Goal: Communication & Community: Answer question/provide support

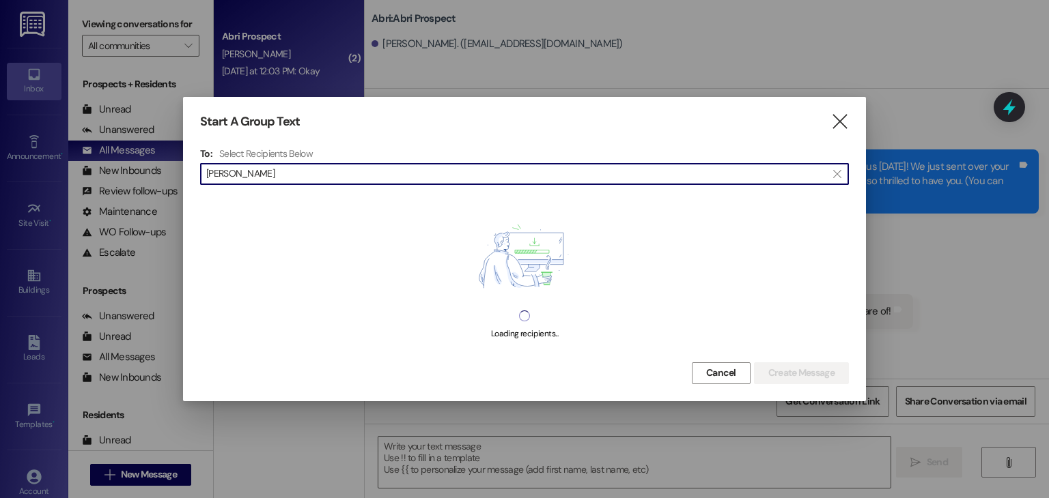
scroll to position [2307, 0]
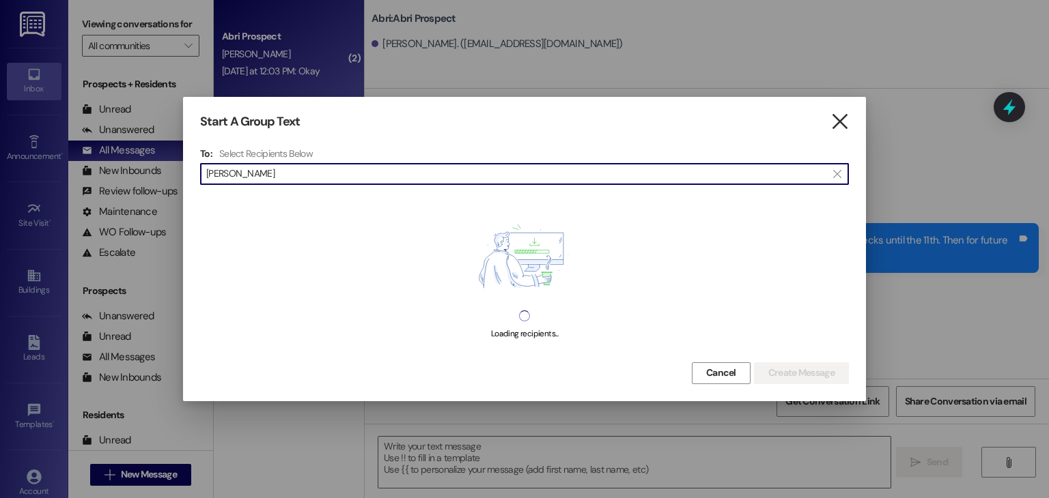
type input "[PERSON_NAME]"
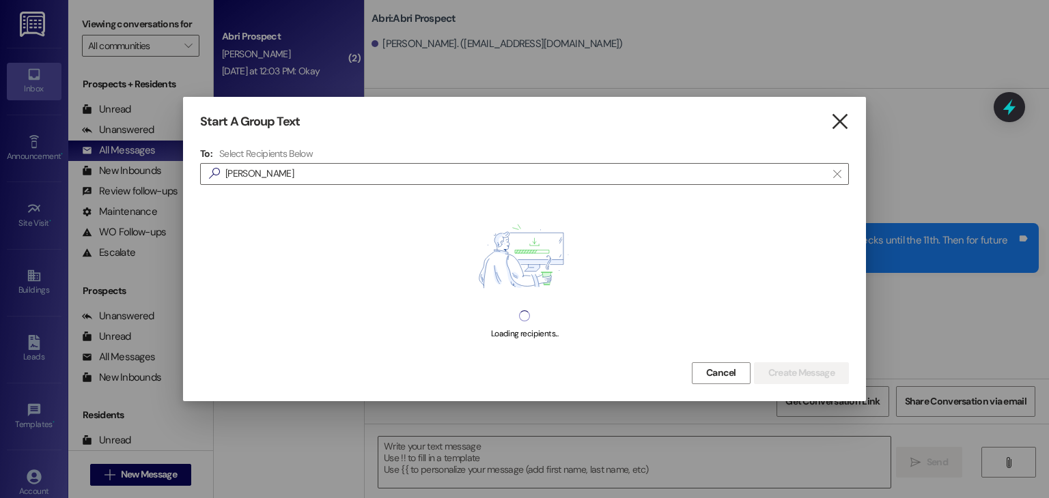
click at [835, 119] on icon "" at bounding box center [839, 122] width 18 height 14
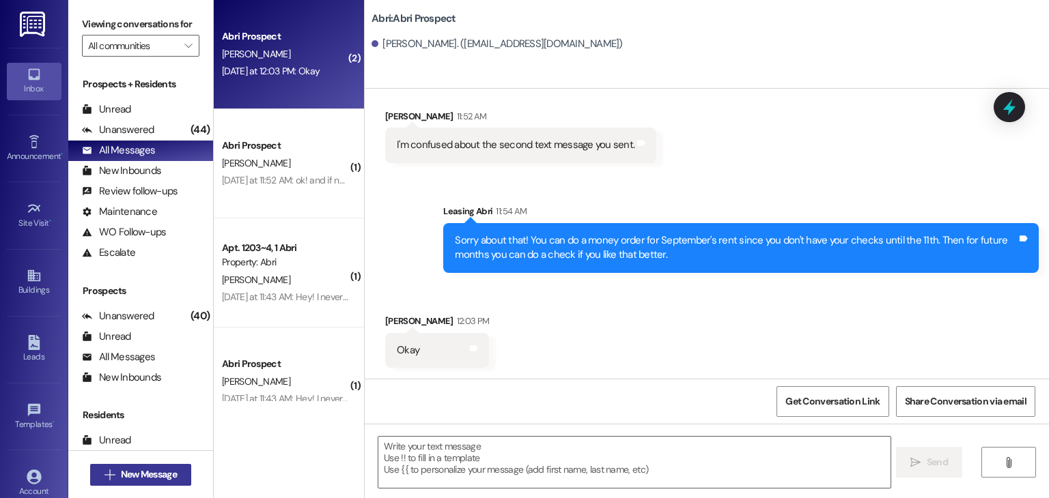
click at [163, 470] on span "New Message" at bounding box center [149, 475] width 56 height 14
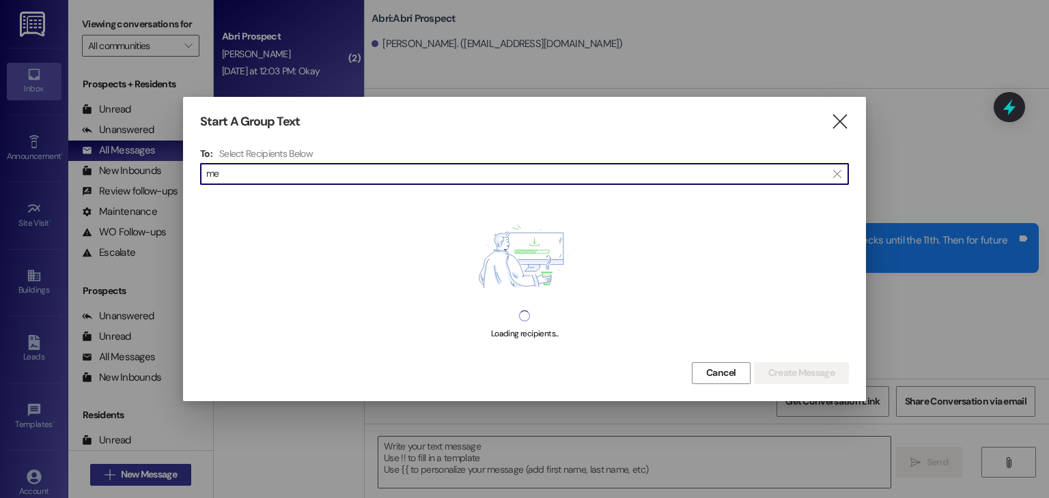
type input "[PERSON_NAME]"
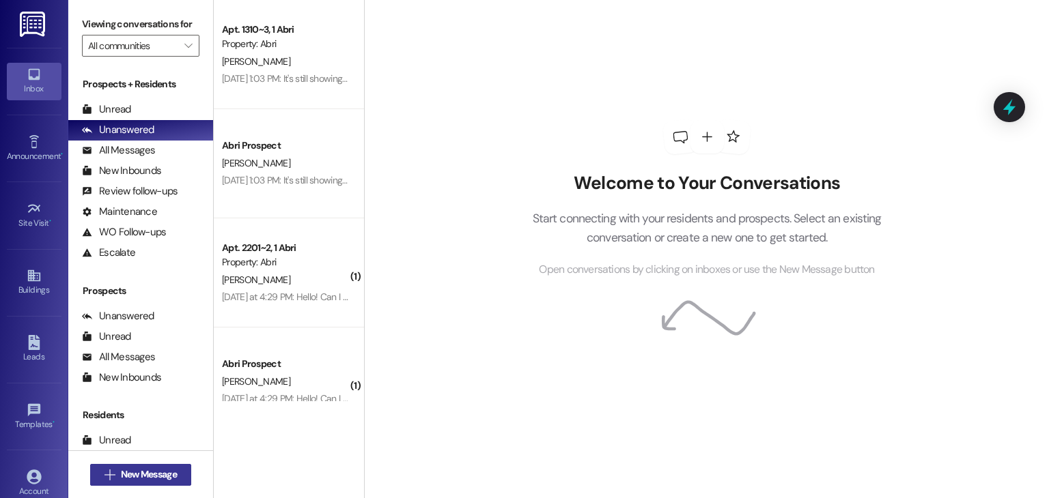
click at [154, 479] on span "New Message" at bounding box center [149, 475] width 56 height 14
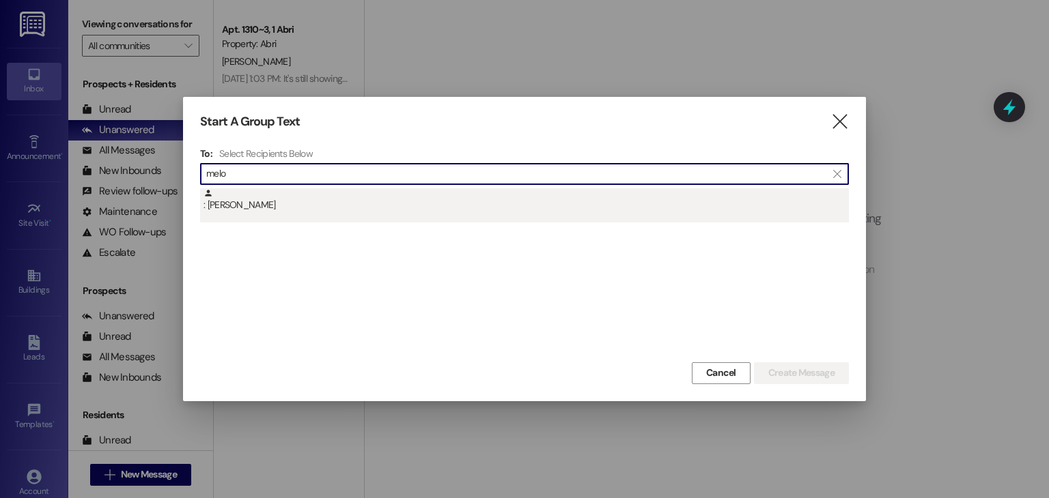
type input "melo"
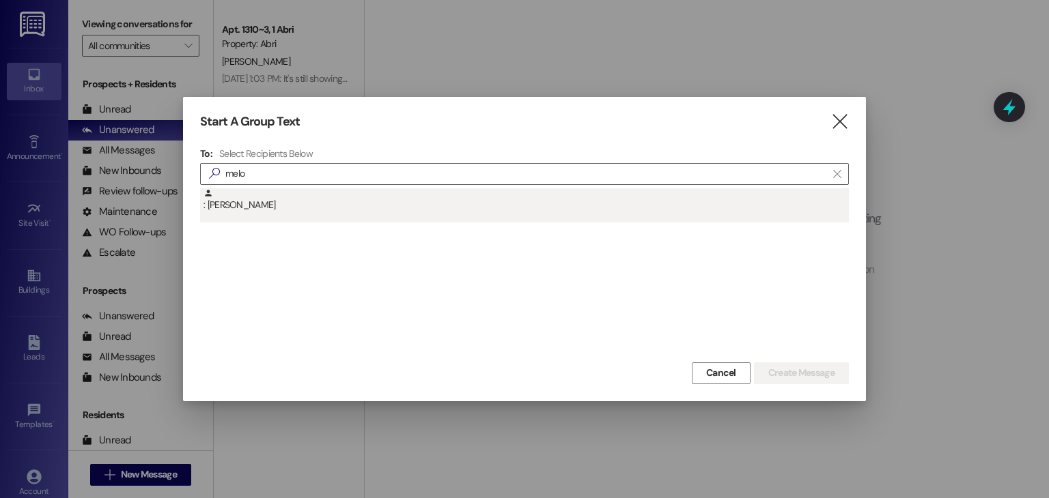
click at [281, 205] on div ": [PERSON_NAME]" at bounding box center [525, 200] width 645 height 24
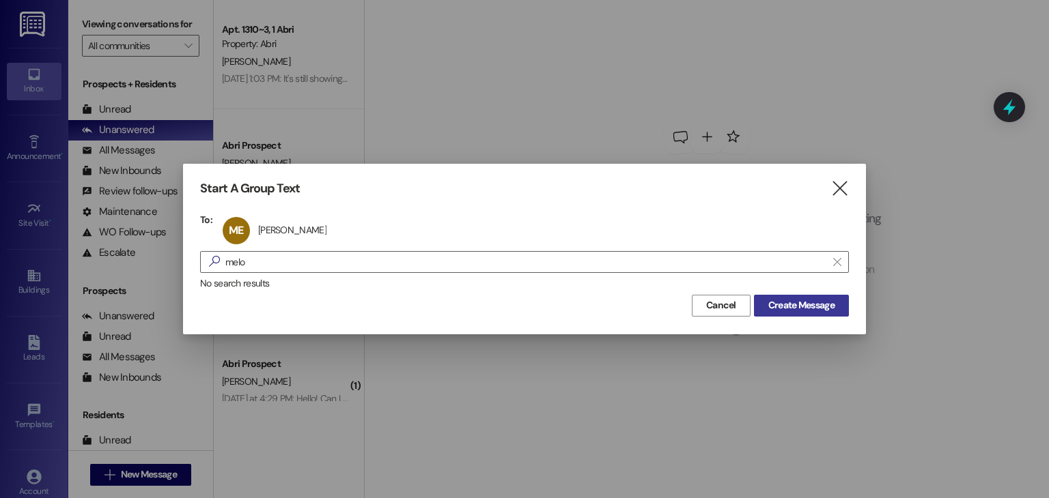
click at [778, 309] on span "Create Message" at bounding box center [801, 305] width 66 height 14
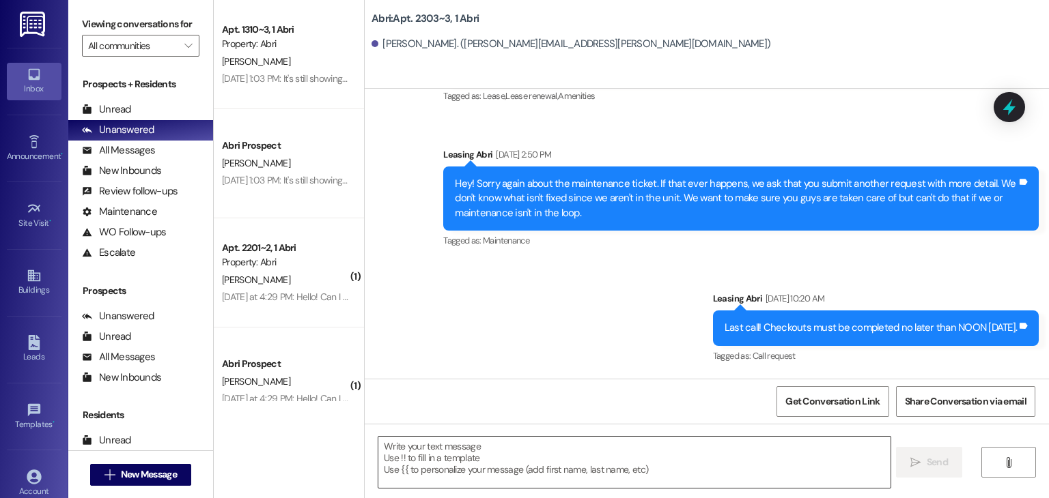
scroll to position [30965, 0]
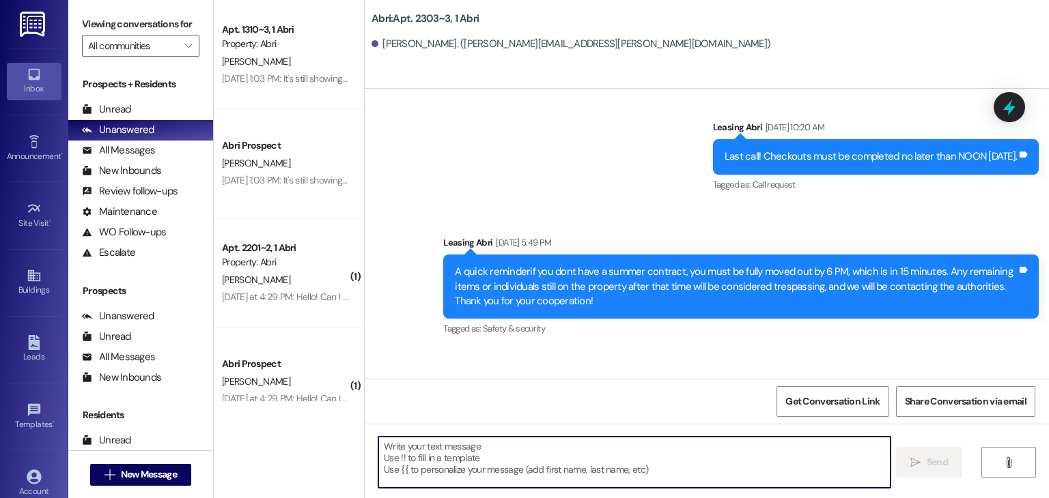
click at [520, 455] on textarea at bounding box center [633, 462] width 511 height 51
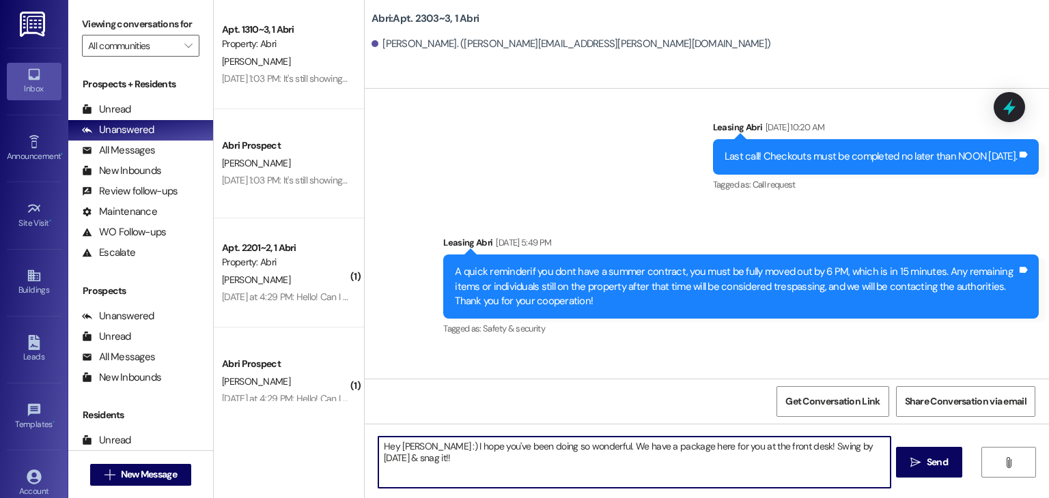
type textarea "Hey [PERSON_NAME] :) I hope you've been doing so wonderful. We have a package h…"
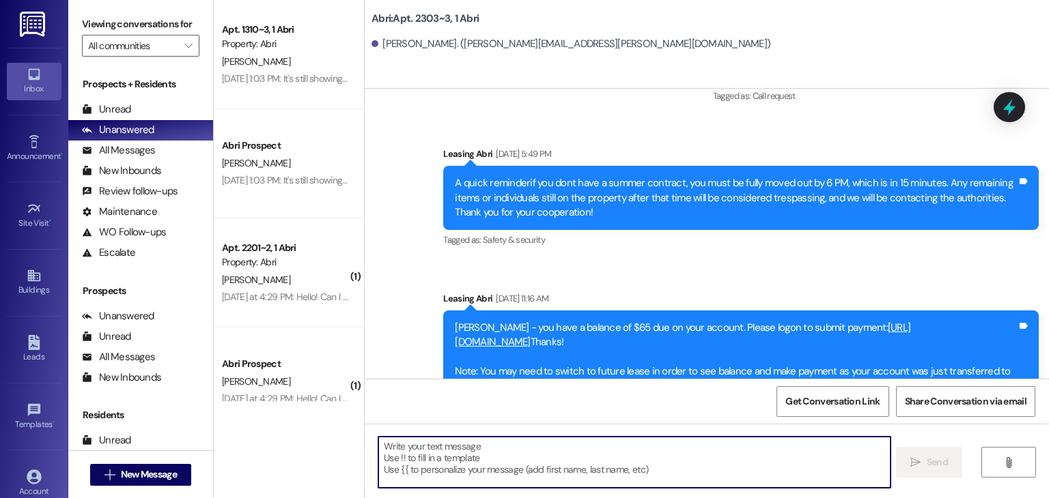
scroll to position [31060, 0]
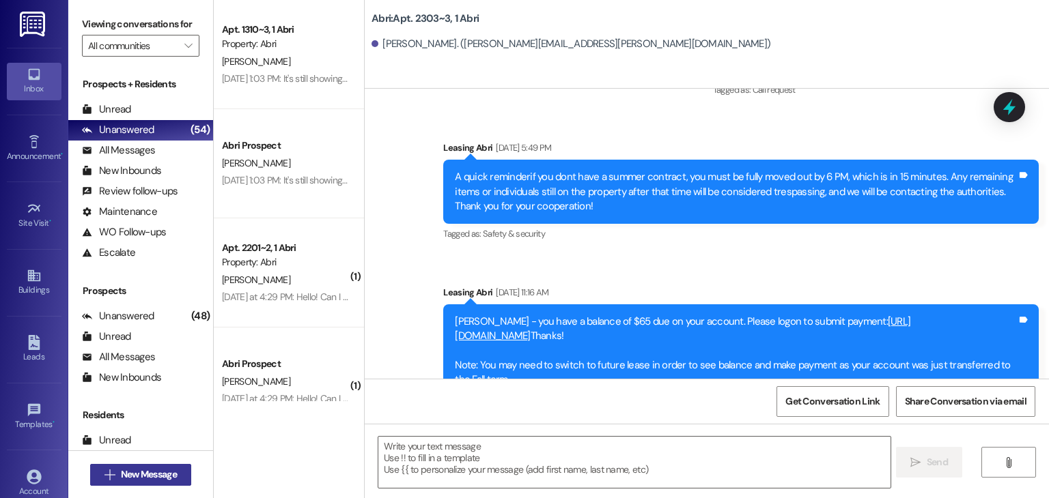
click at [168, 468] on span "New Message" at bounding box center [149, 475] width 56 height 14
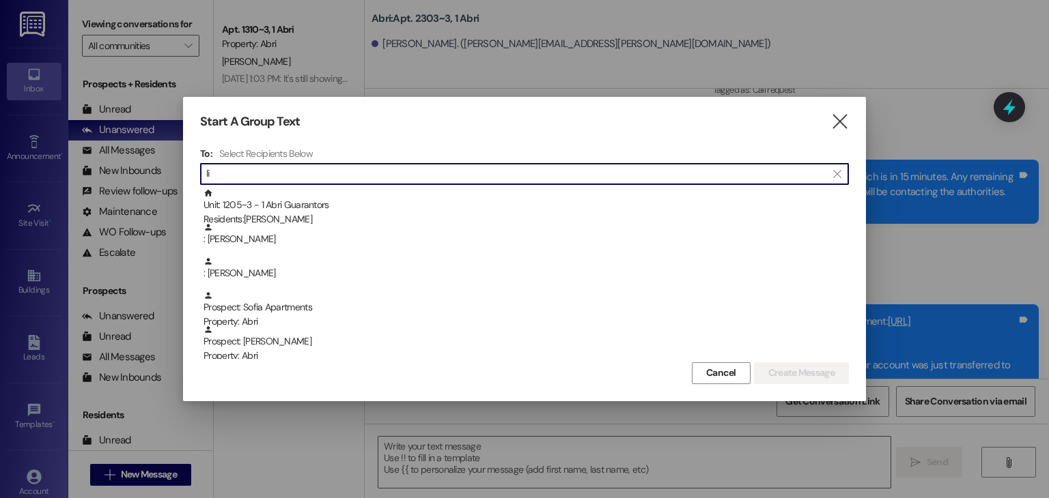
type input "l"
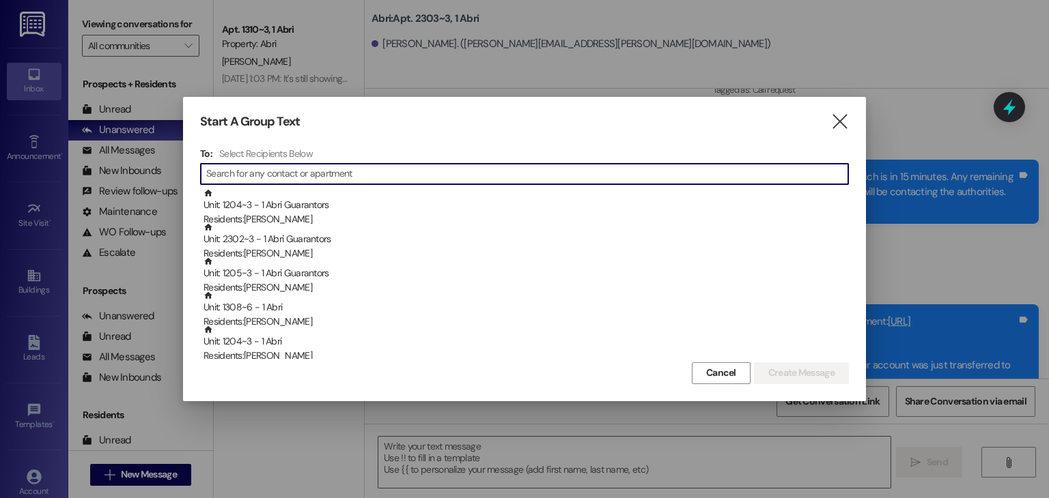
click at [827, 123] on div "Start A Group Text " at bounding box center [524, 122] width 649 height 16
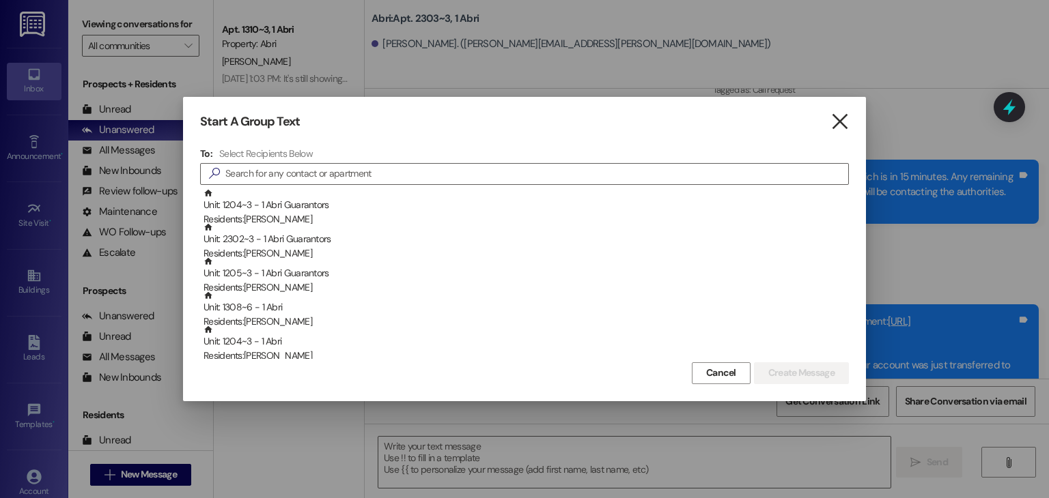
click at [837, 129] on icon "" at bounding box center [839, 122] width 18 height 14
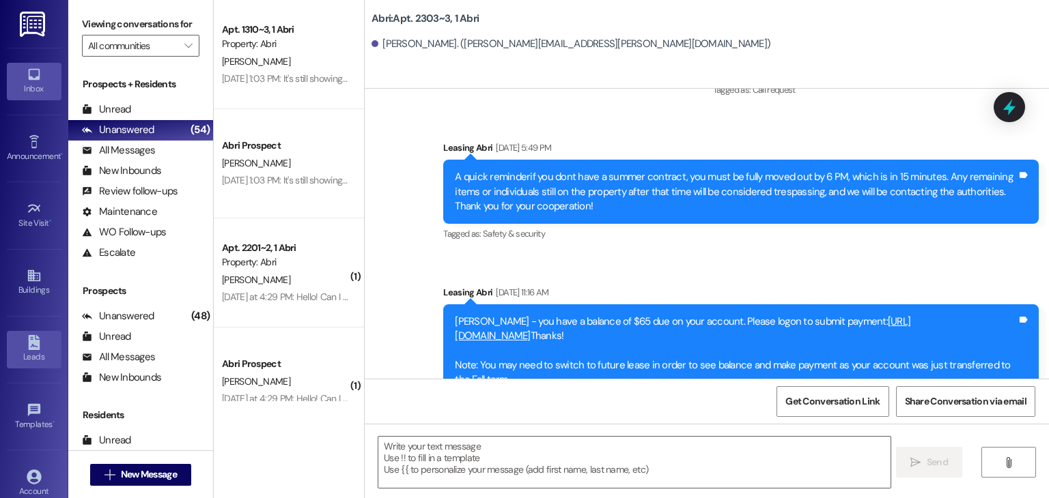
click at [35, 335] on icon at bounding box center [34, 342] width 15 height 15
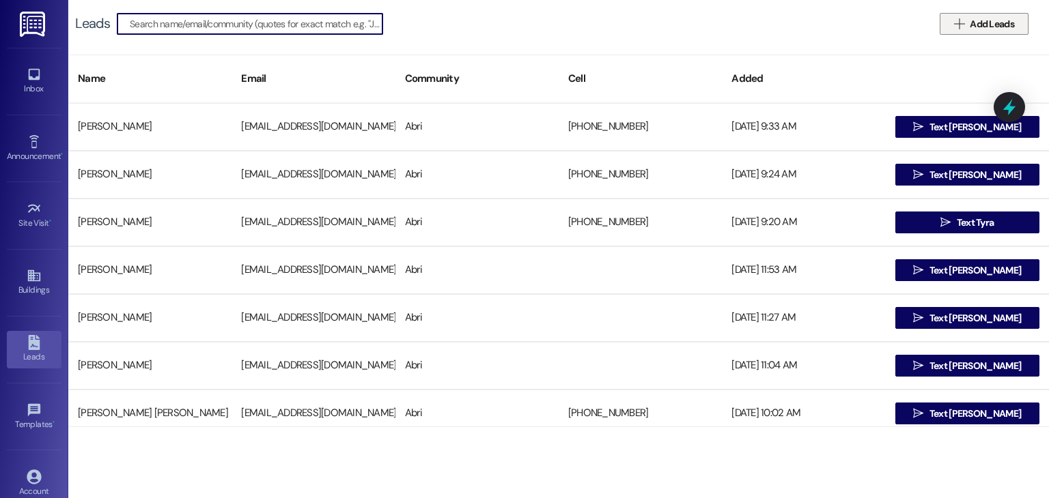
click at [973, 27] on span "Add Leads" at bounding box center [991, 24] width 44 height 14
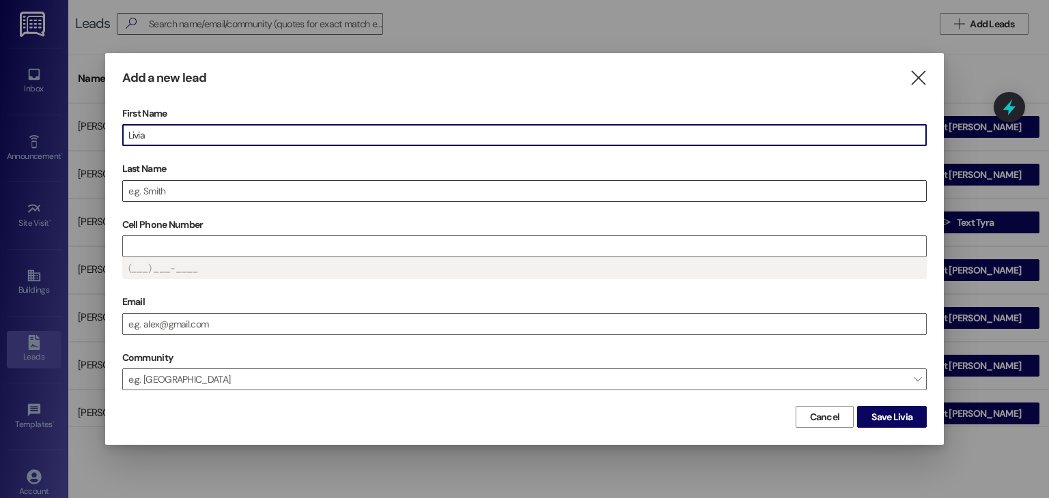
click at [358, 182] on input "Last Name" at bounding box center [525, 191] width 804 height 20
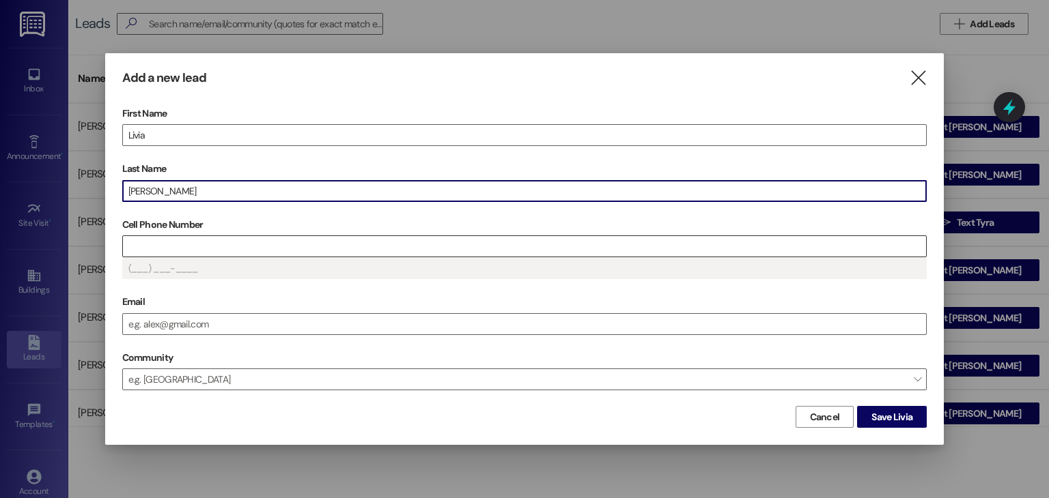
click at [295, 240] on input "Cell Phone Number" at bounding box center [525, 246] width 804 height 20
click at [217, 240] on input "Cell Phone Number" at bounding box center [525, 246] width 804 height 20
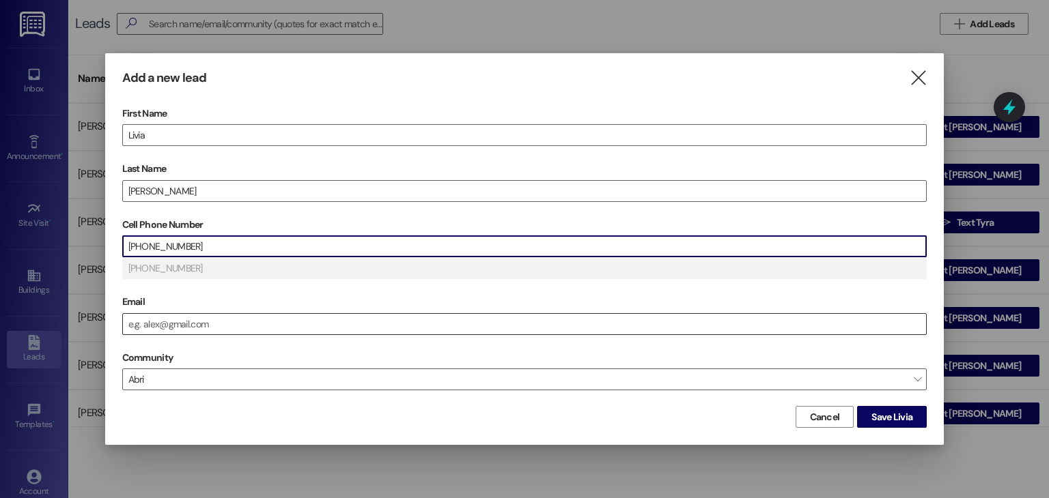
click at [174, 322] on input "Email" at bounding box center [525, 324] width 804 height 20
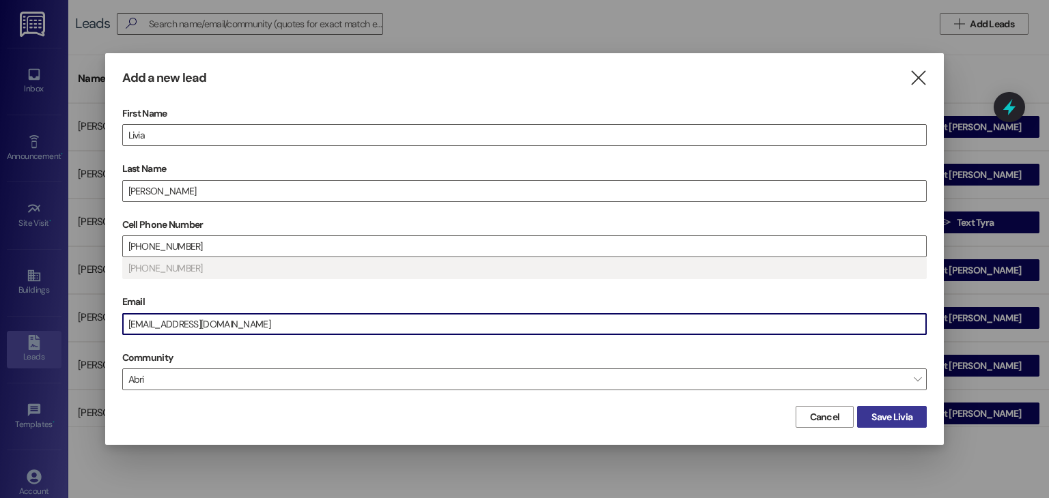
click at [883, 412] on span "Save Livia" at bounding box center [891, 417] width 41 height 14
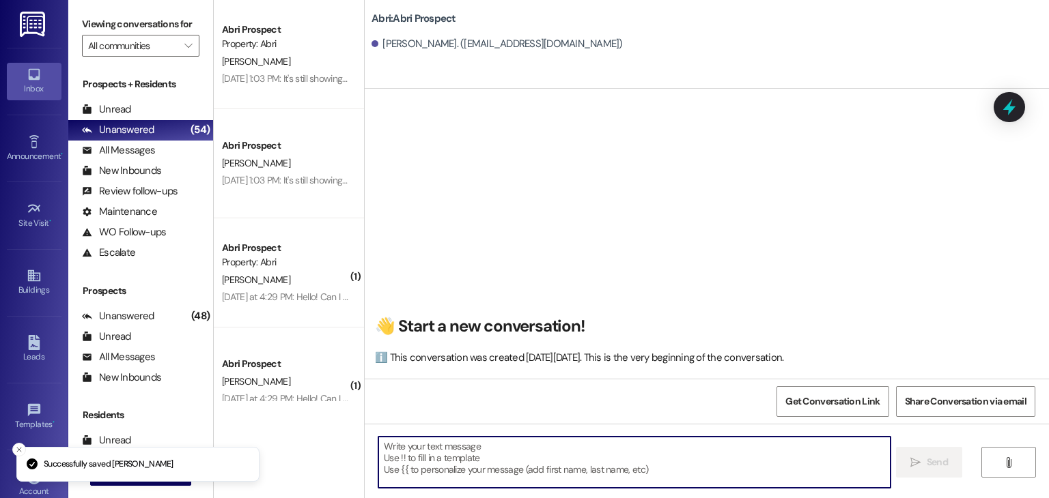
click at [505, 457] on textarea at bounding box center [633, 462] width 511 height 51
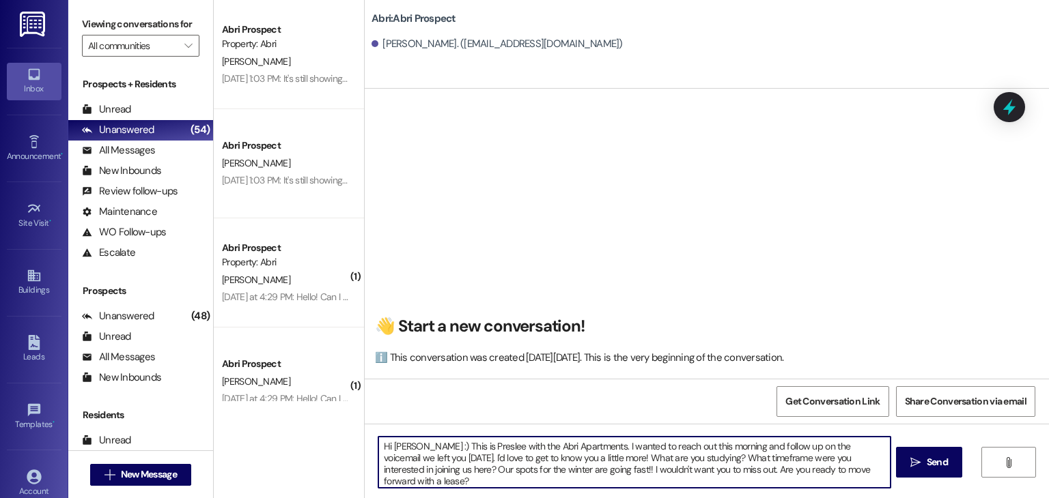
click at [825, 468] on textarea "Hi [PERSON_NAME] :) This is Preslee with the Abri Apartments. I wanted to reach…" at bounding box center [633, 462] width 511 height 51
type textarea "Hi [PERSON_NAME] :) This is Preslee with the Abri Apartments. I wanted to reach…"
click at [442, 479] on textarea "Hi [PERSON_NAME] :) This is Preslee with the Abri Apartments. I wanted to reach…" at bounding box center [633, 462] width 511 height 51
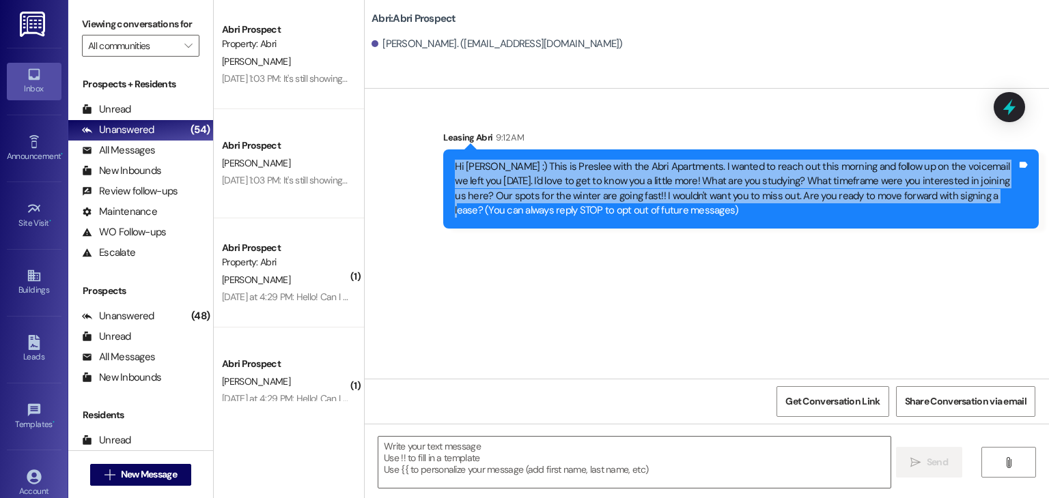
drag, startPoint x: 445, startPoint y: 164, endPoint x: 948, endPoint y: 199, distance: 504.3
click at [948, 199] on div "Hi [PERSON_NAME] :) This is Preslee with the Abri Apartments. I wanted to reach…" at bounding box center [740, 189] width 595 height 79
copy div "Hi [PERSON_NAME] :) This is Preslee with the Abri Apartments. I wanted to reach…"
click at [156, 469] on span "New Message" at bounding box center [149, 475] width 56 height 14
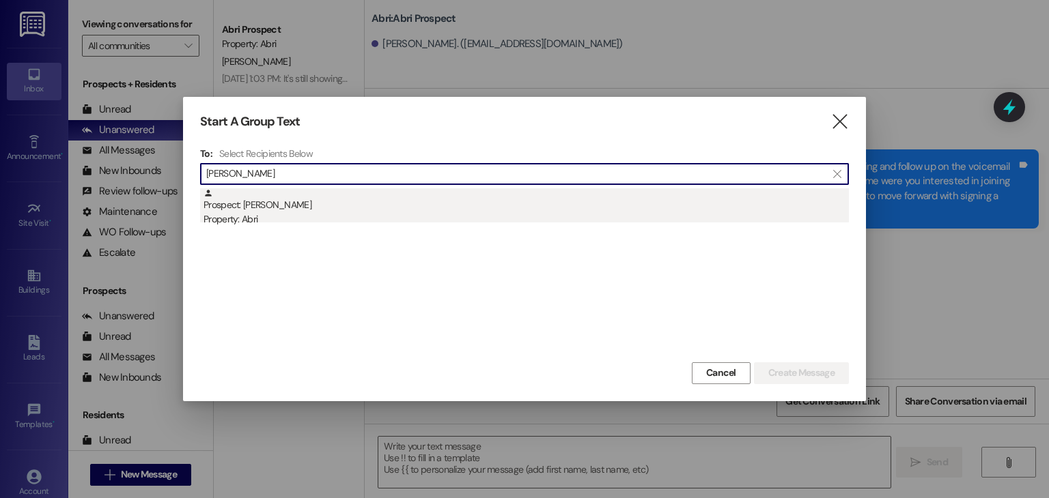
type input "[PERSON_NAME]"
click at [300, 198] on div "Prospect: [PERSON_NAME] Property: Abri" at bounding box center [525, 207] width 645 height 39
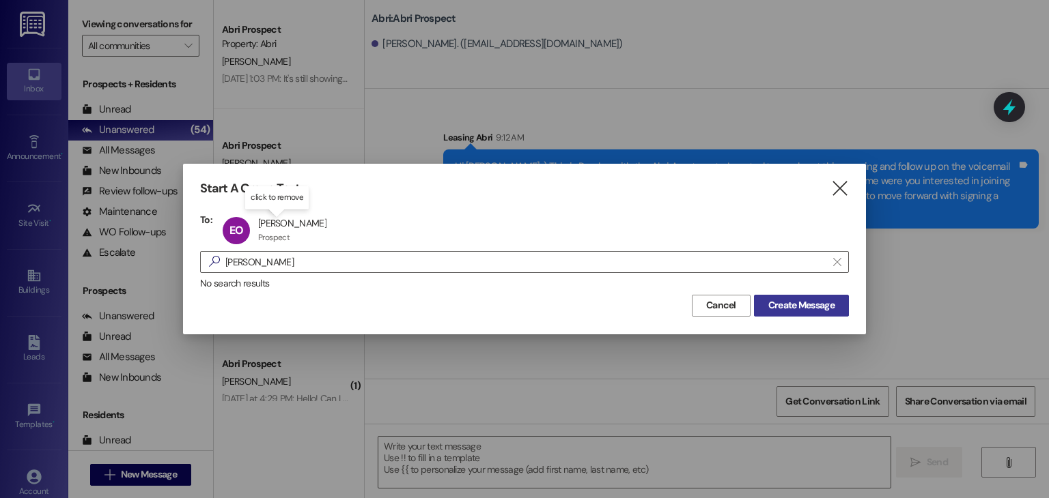
click at [800, 302] on span "Create Message" at bounding box center [801, 305] width 66 height 14
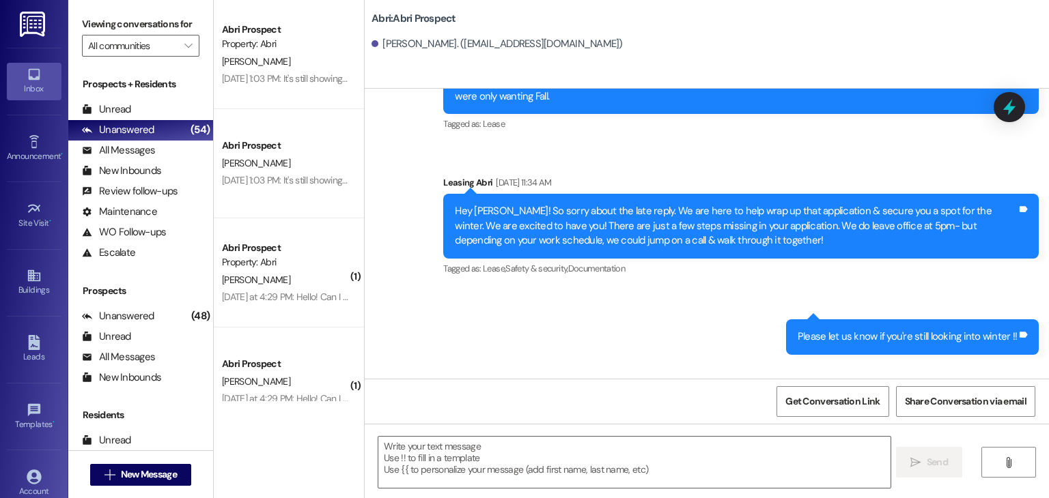
scroll to position [884, 0]
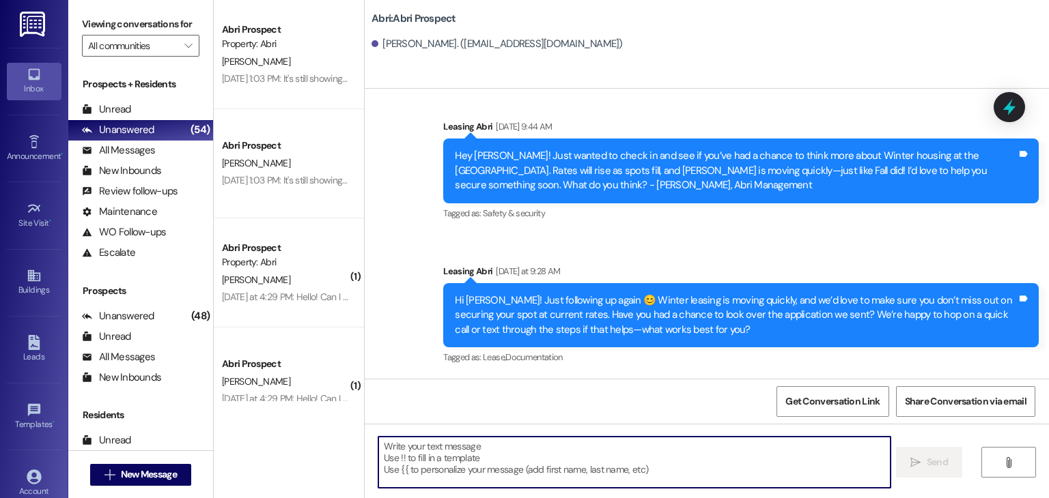
click at [470, 456] on textarea at bounding box center [633, 462] width 511 height 51
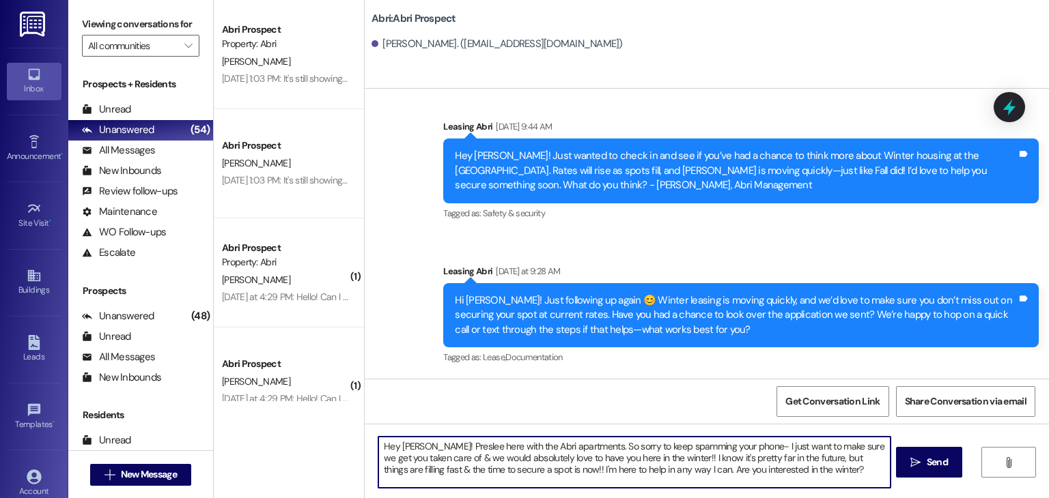
type textarea "Hey [PERSON_NAME]! Preslee here with the Abri apartments. So sorry to keep spam…"
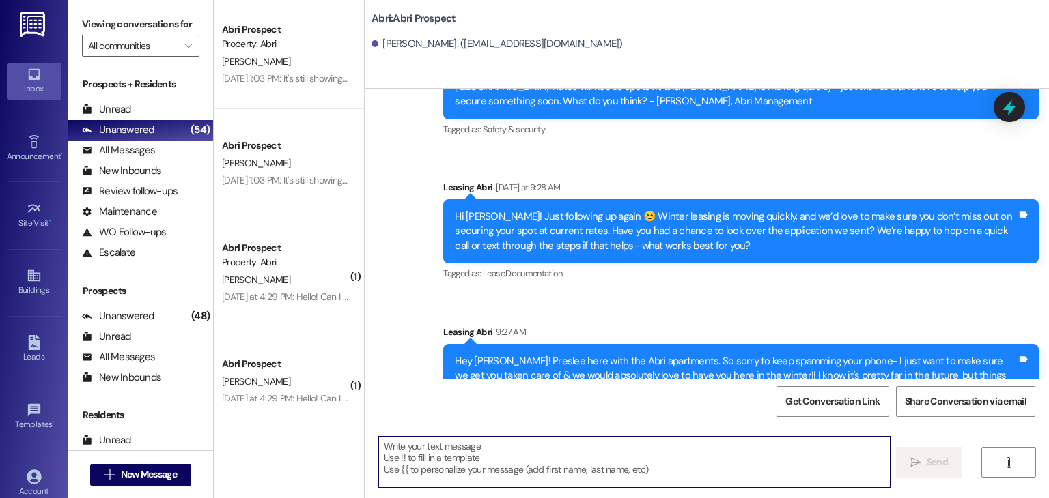
scroll to position [1008, 0]
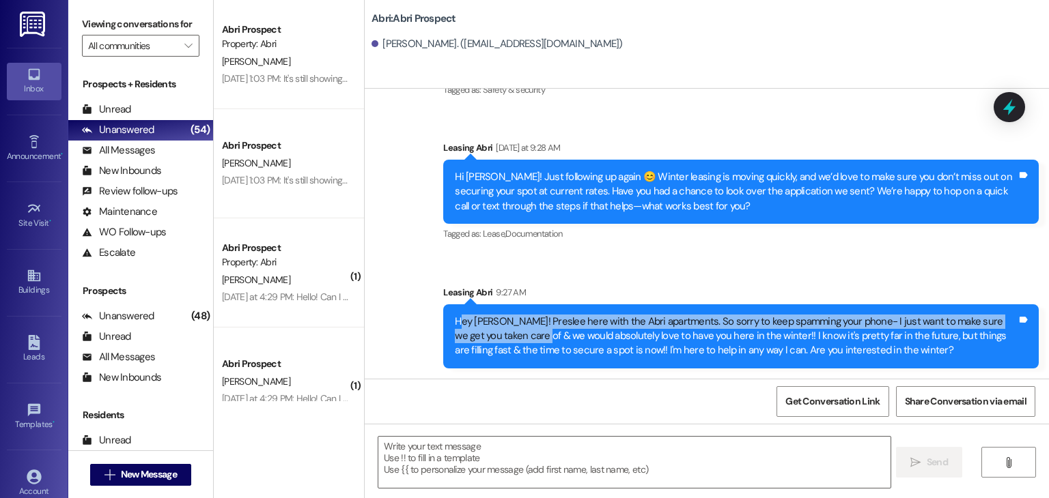
drag, startPoint x: 451, startPoint y: 319, endPoint x: 512, endPoint y: 330, distance: 62.4
click at [512, 330] on div "Hey [PERSON_NAME]! Preslee here with the Abri apartments. So sorry to keep spam…" at bounding box center [736, 337] width 562 height 44
click at [455, 326] on div "Hey [PERSON_NAME]! Preslee here with the Abri apartments. So sorry to keep spam…" at bounding box center [736, 337] width 562 height 44
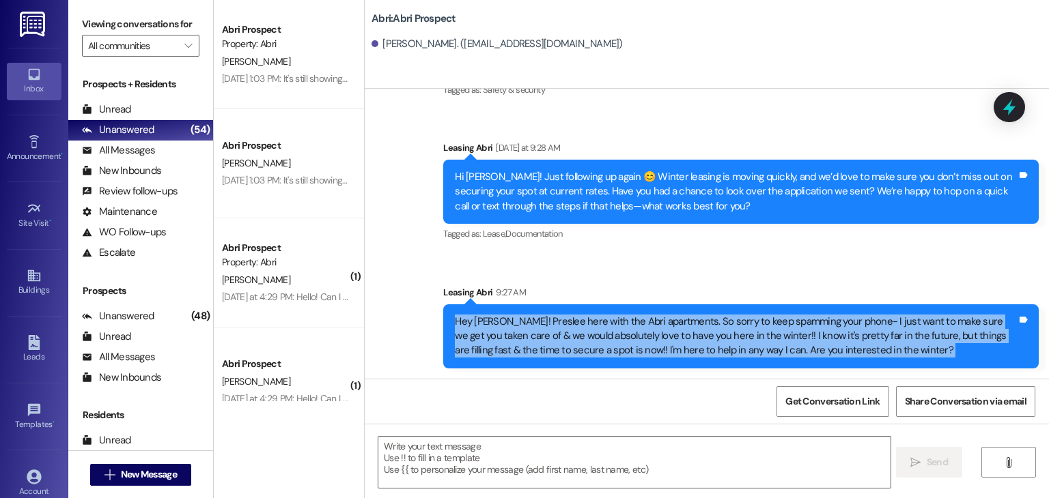
drag, startPoint x: 446, startPoint y: 318, endPoint x: 861, endPoint y: 378, distance: 419.4
click at [861, 378] on div "Sent via SMS Leasing Abri [DATE] 11:00 AM Hey [PERSON_NAME]!! [PERSON_NAME] her…" at bounding box center [707, 338] width 684 height 498
copy div "Hey [PERSON_NAME]! Preslee here with the Abri apartments. So sorry to keep spam…"
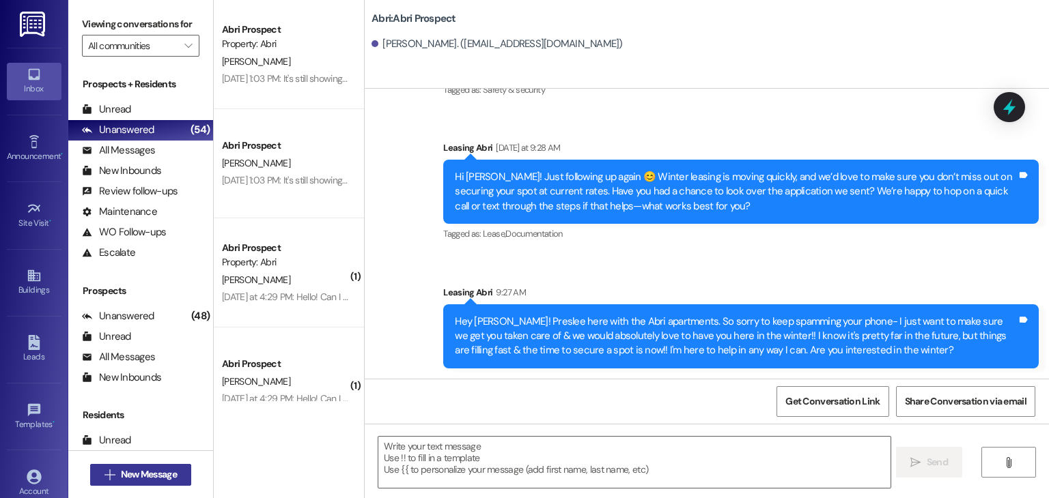
click at [158, 484] on button " New Message" at bounding box center [140, 475] width 101 height 22
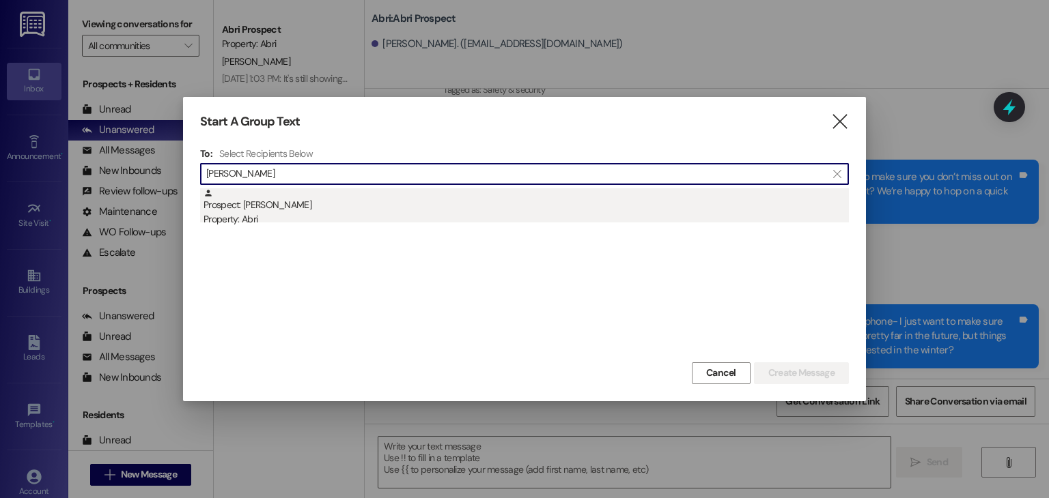
type input "[PERSON_NAME]"
click at [299, 212] on div "Property: Abri" at bounding box center [525, 219] width 645 height 14
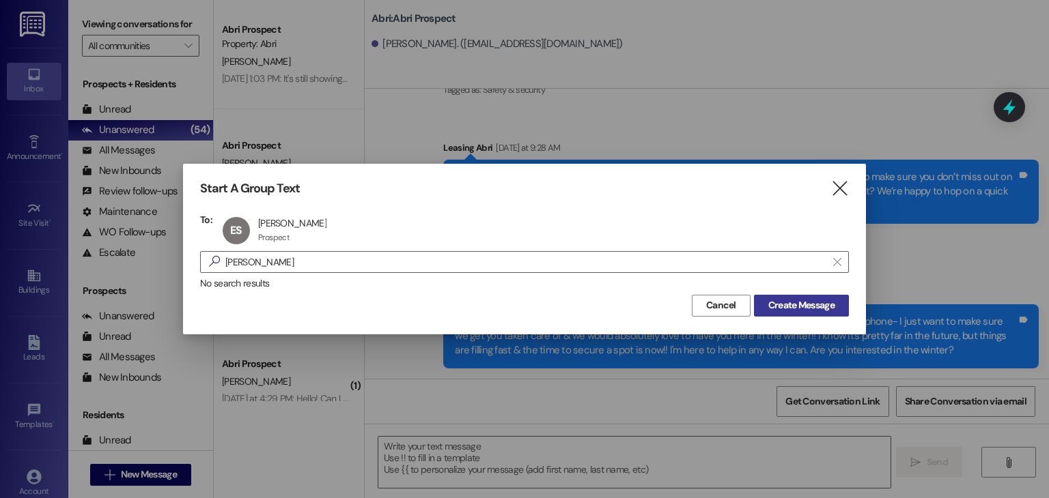
click at [791, 309] on span "Create Message" at bounding box center [801, 305] width 66 height 14
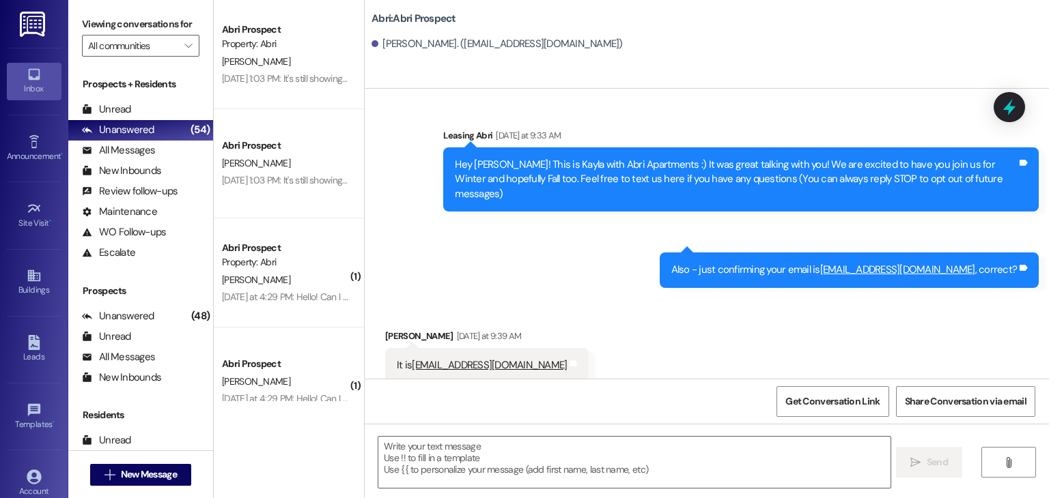
scroll to position [3, 0]
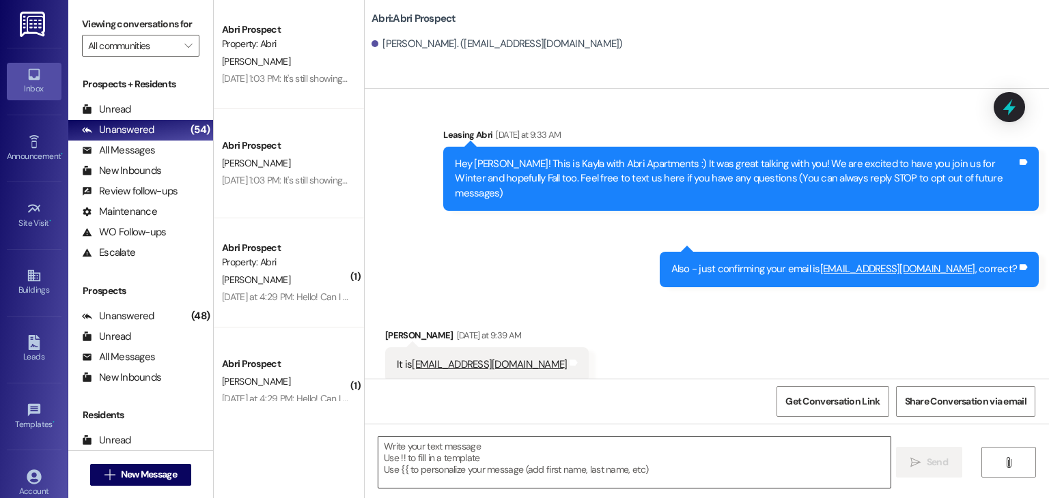
click at [517, 470] on textarea at bounding box center [633, 462] width 511 height 51
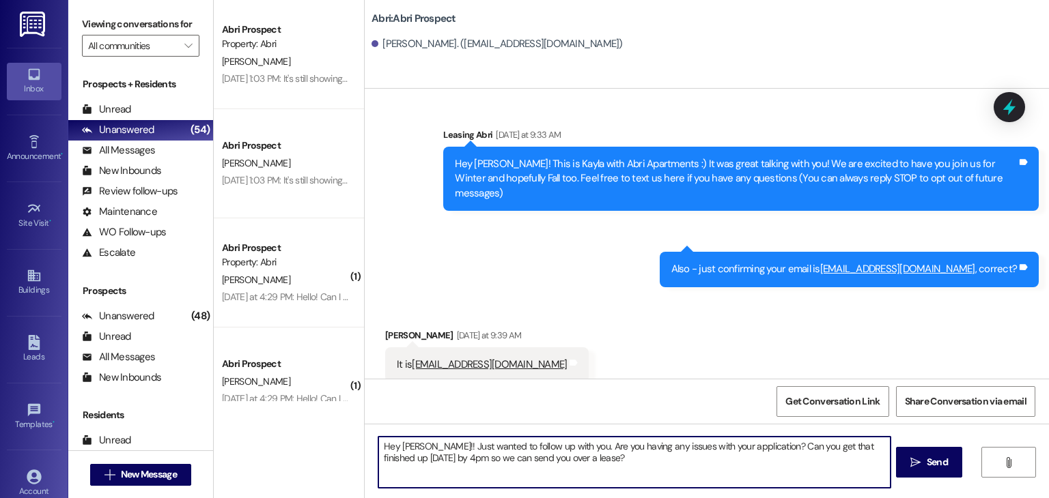
type textarea "Hey [PERSON_NAME]!! Just wanted to follow up with you. Are you having any issue…"
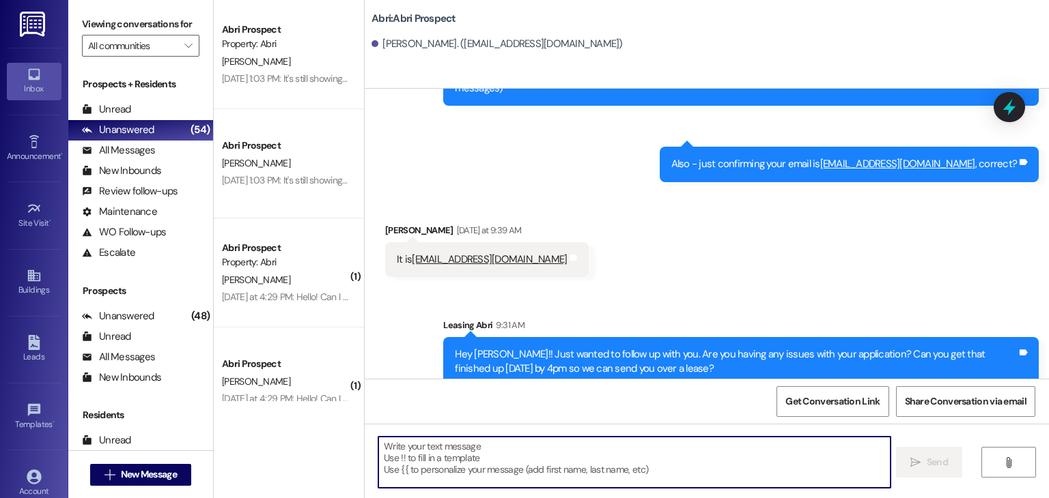
scroll to position [112, 0]
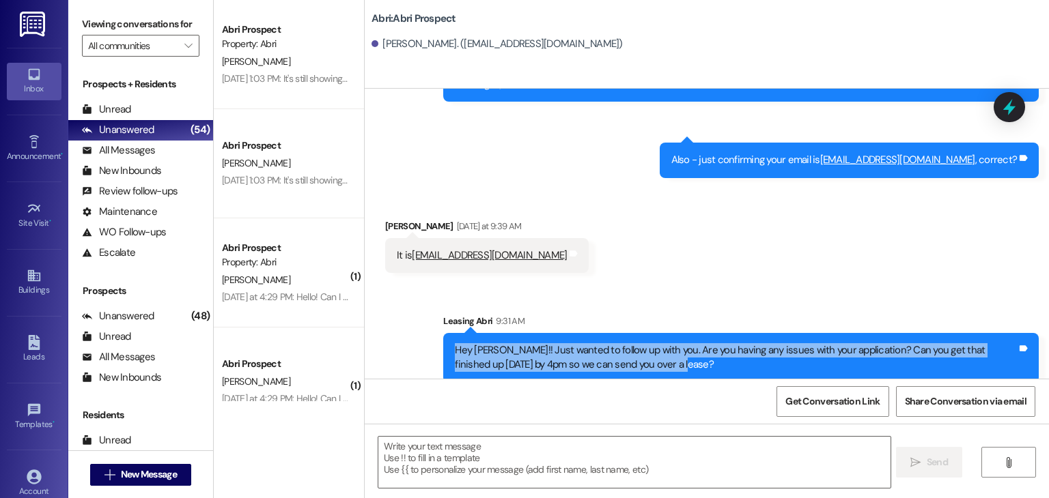
drag, startPoint x: 448, startPoint y: 335, endPoint x: 628, endPoint y: 353, distance: 181.1
click at [628, 353] on div "Hey [PERSON_NAME]!! Just wanted to follow up with you. Are you having any issue…" at bounding box center [736, 357] width 562 height 29
copy div "Hey [PERSON_NAME]!! Just wanted to follow up with you. Are you having any issue…"
click at [163, 470] on span "New Message" at bounding box center [149, 475] width 56 height 14
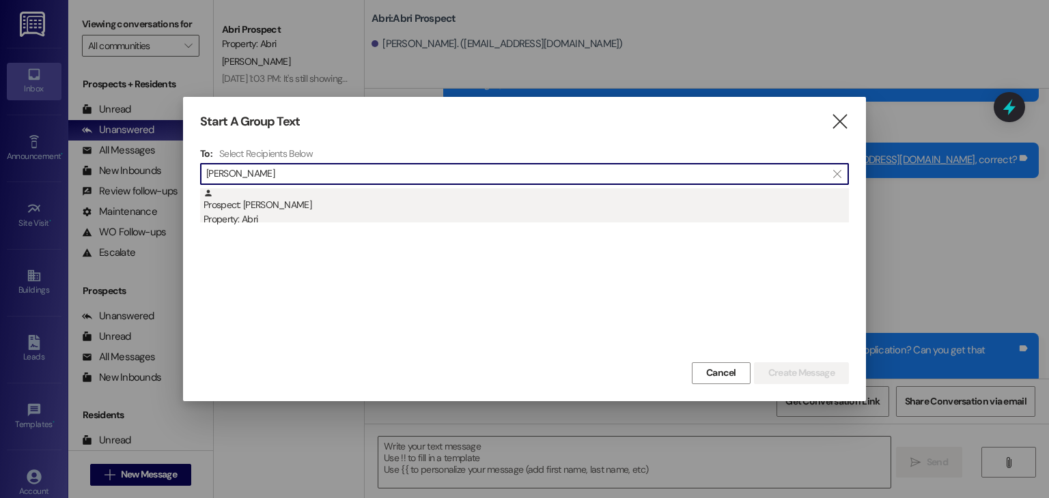
type input "[PERSON_NAME]"
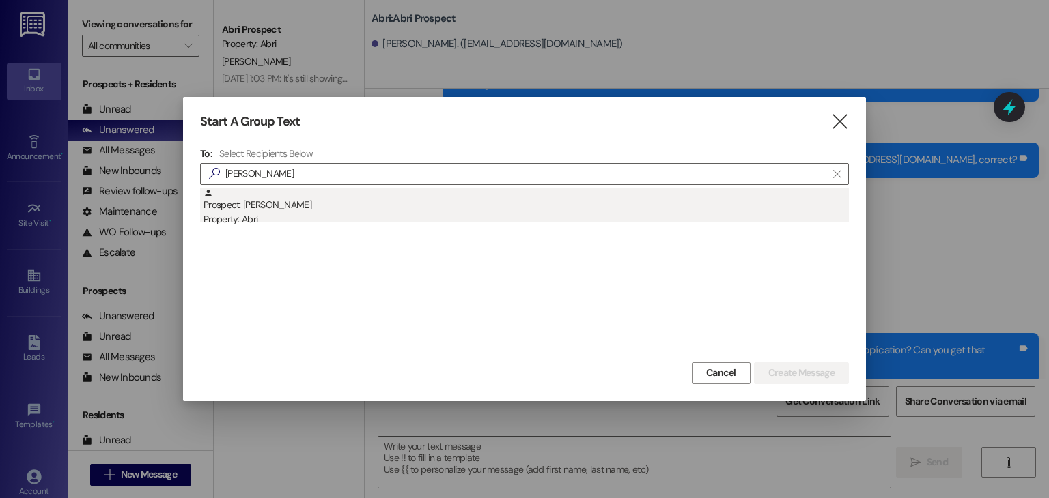
click at [292, 204] on div "Prospect: [PERSON_NAME] Property: Abri" at bounding box center [525, 207] width 645 height 39
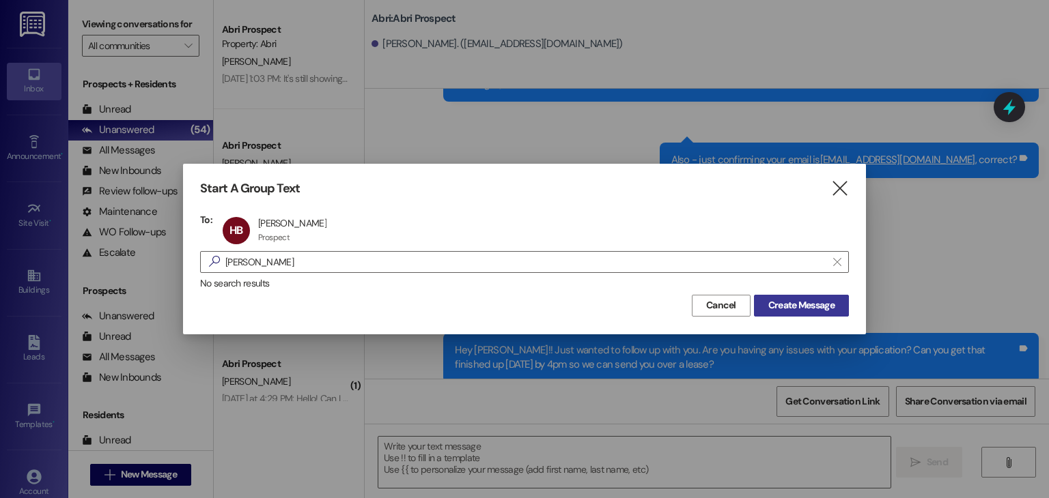
click at [824, 300] on span "Create Message" at bounding box center [801, 305] width 66 height 14
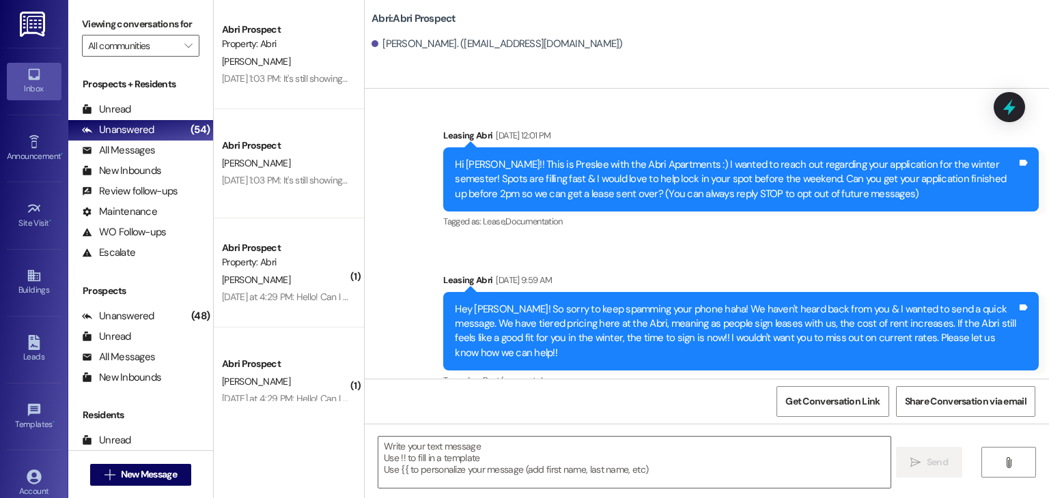
scroll to position [134, 0]
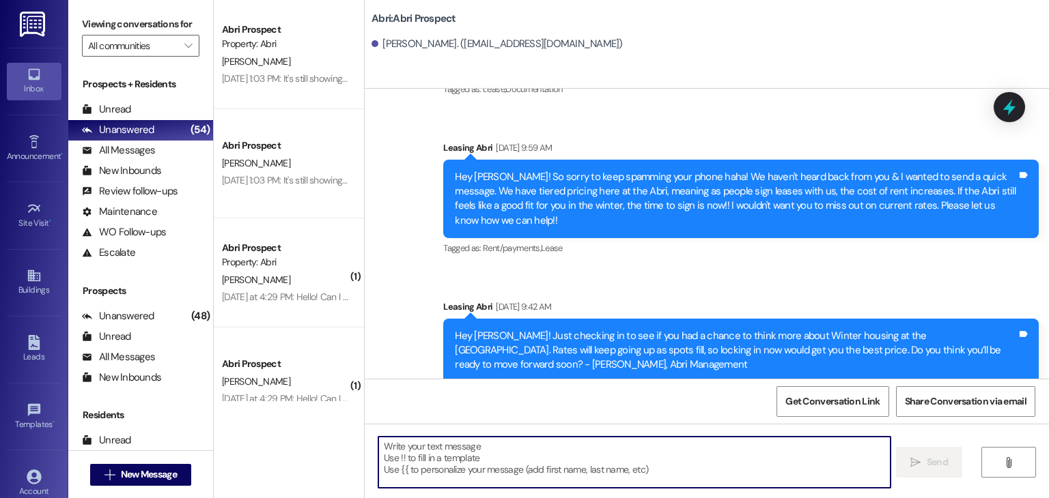
click at [560, 459] on textarea at bounding box center [633, 462] width 511 height 51
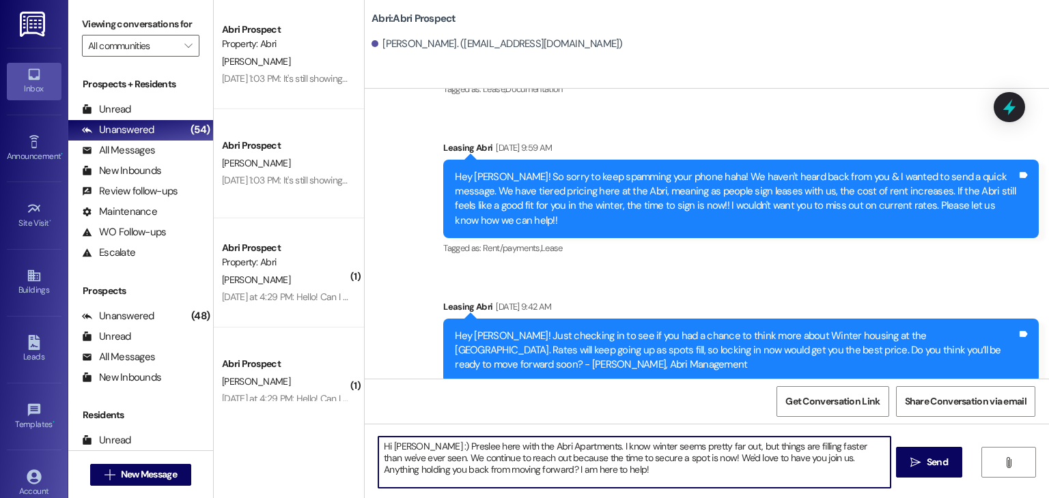
type textarea "Hi [PERSON_NAME] :) Preslee here with the Abri Apartments. I know winter seems …"
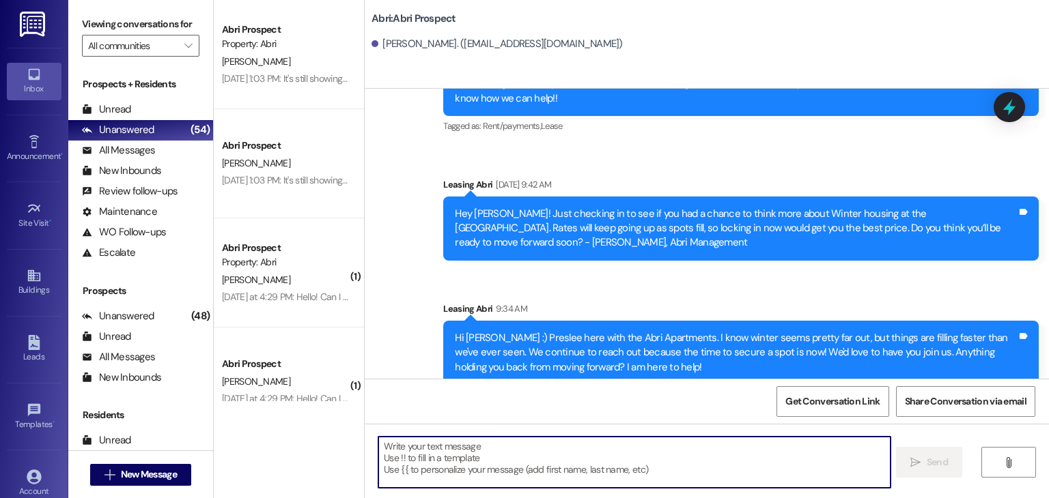
scroll to position [259, 0]
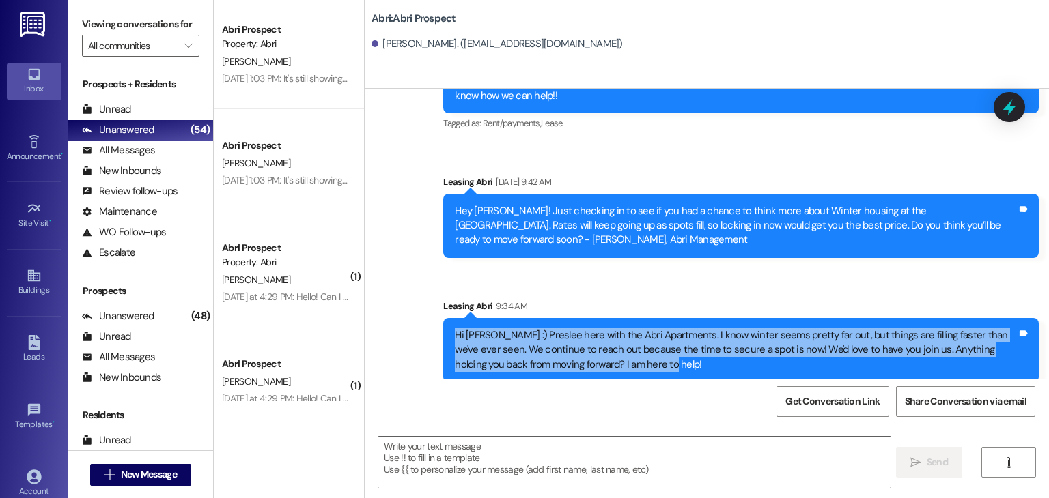
drag, startPoint x: 449, startPoint y: 324, endPoint x: 628, endPoint y: 356, distance: 181.7
click at [628, 356] on div "Hi [PERSON_NAME] :) Preslee here with the Abri Apartments. I know winter seems …" at bounding box center [736, 350] width 562 height 44
copy div "Hi [PERSON_NAME] :) Preslee here with the Abri Apartments. I know winter seems …"
click at [134, 479] on span "New Message" at bounding box center [149, 475] width 56 height 14
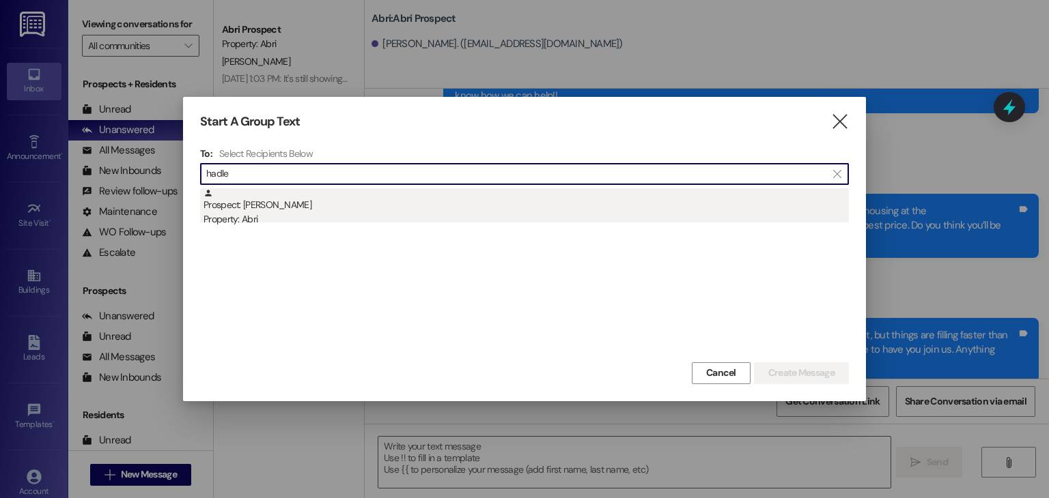
type input "hadle"
click at [271, 214] on div "Property: Abri" at bounding box center [525, 219] width 645 height 14
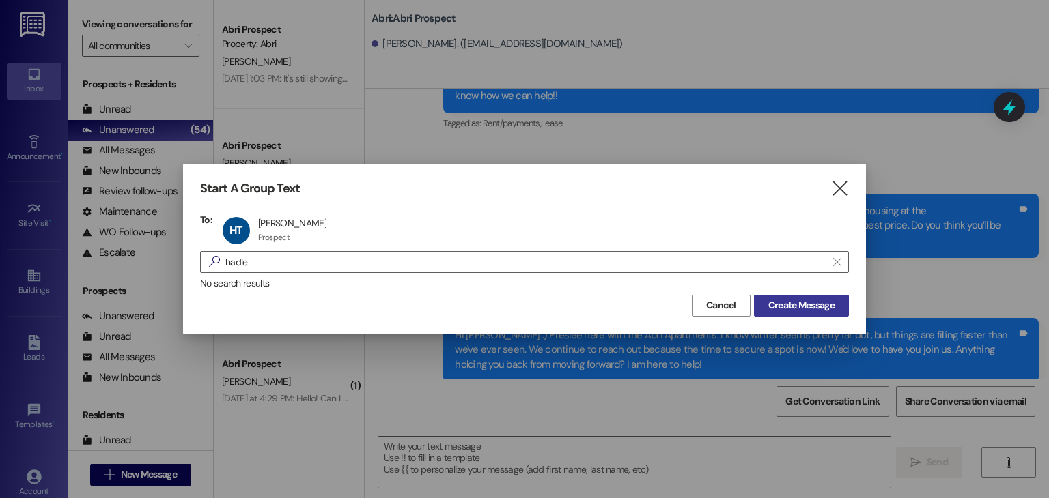
click at [795, 305] on span "Create Message" at bounding box center [801, 305] width 66 height 14
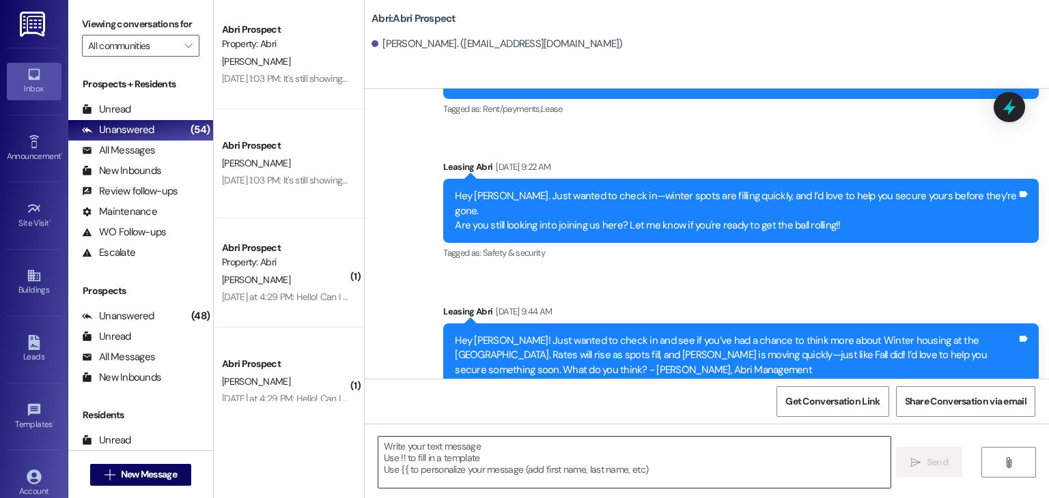
click at [516, 470] on textarea at bounding box center [633, 462] width 511 height 51
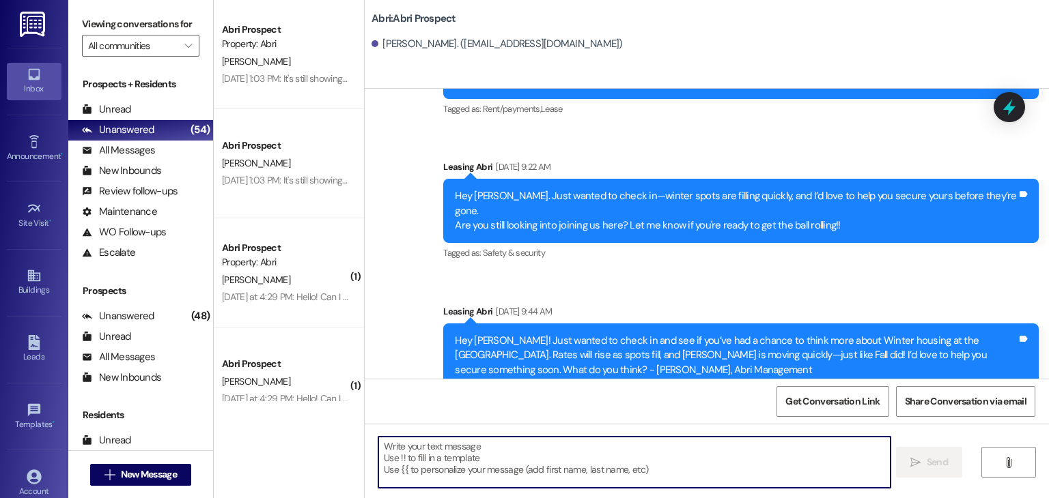
paste textarea "Hi [PERSON_NAME] :) Preslee here with the Abri Apartments. I know winter seems …"
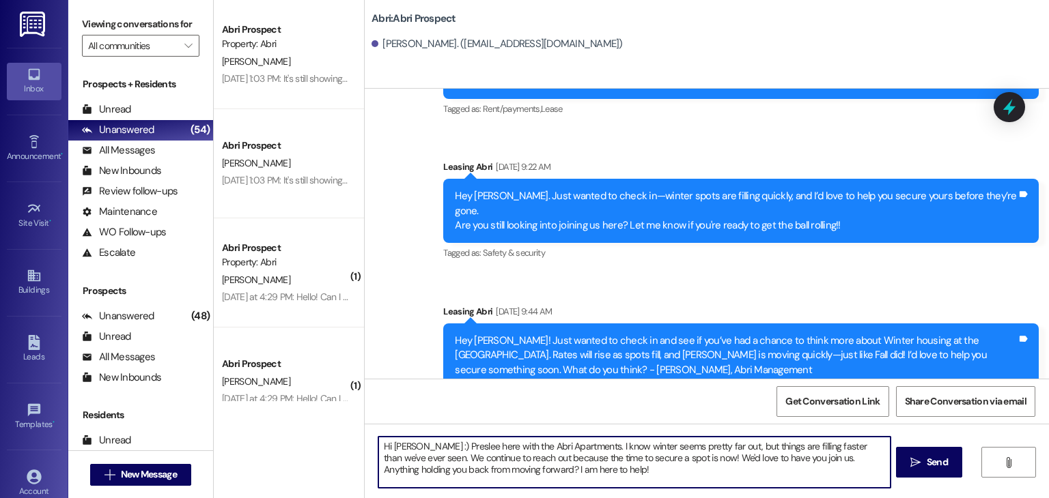
click at [416, 444] on textarea "Hi [PERSON_NAME] :) Preslee here with the Abri Apartments. I know winter seems …" at bounding box center [633, 462] width 511 height 51
type textarea "Hi [PERSON_NAME] :) Preslee here with the Abri Apartments. I know winter seems …"
click at [607, 476] on textarea "Hi [PERSON_NAME] :) Preslee here with the Abri Apartments. I know winter seems …" at bounding box center [633, 462] width 511 height 51
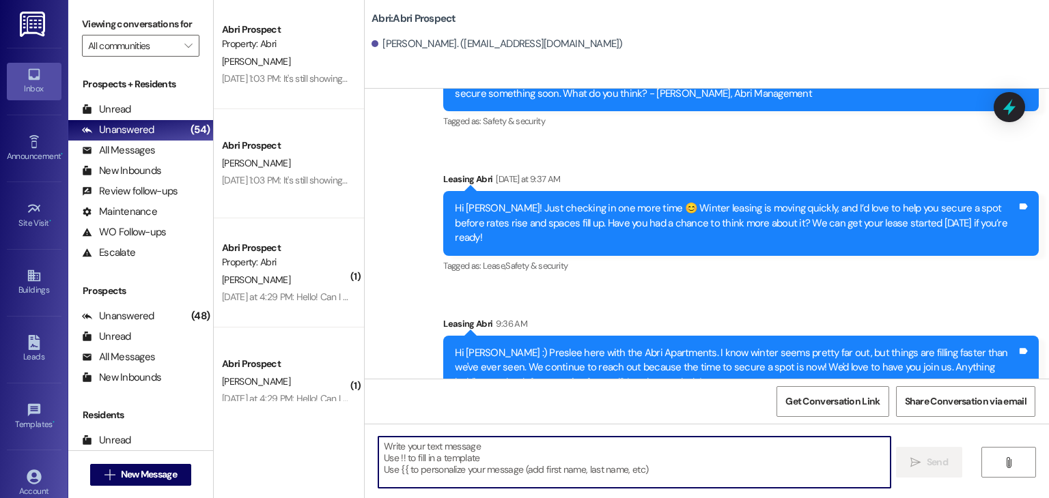
scroll to position [539, 0]
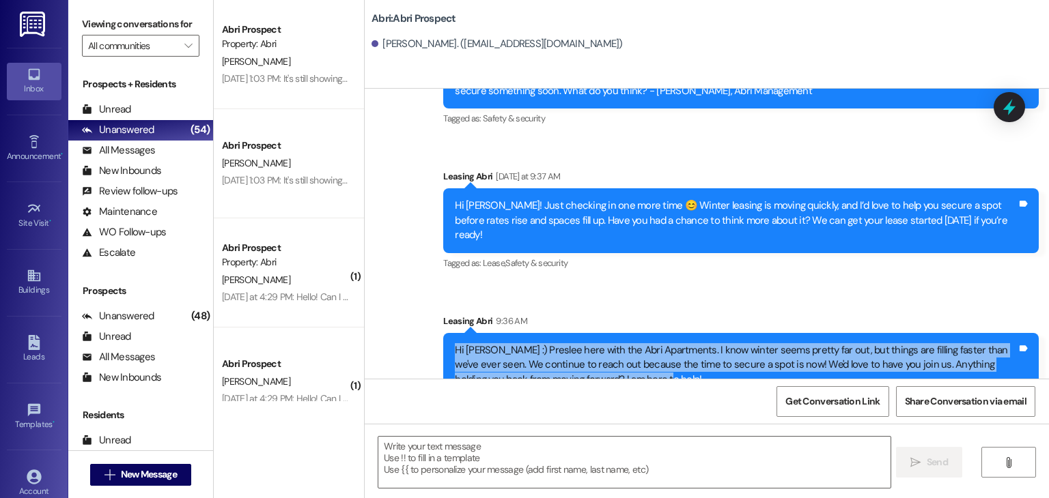
drag, startPoint x: 446, startPoint y: 319, endPoint x: 624, endPoint y: 352, distance: 180.5
click at [624, 352] on div "Hi [PERSON_NAME] :) Preslee here with the Abri Apartments. I know winter seems …" at bounding box center [736, 365] width 562 height 44
copy div "Hi [PERSON_NAME] :) Preslee here with the Abri Apartments. I know winter seems …"
click at [173, 470] on span "New Message" at bounding box center [149, 475] width 56 height 14
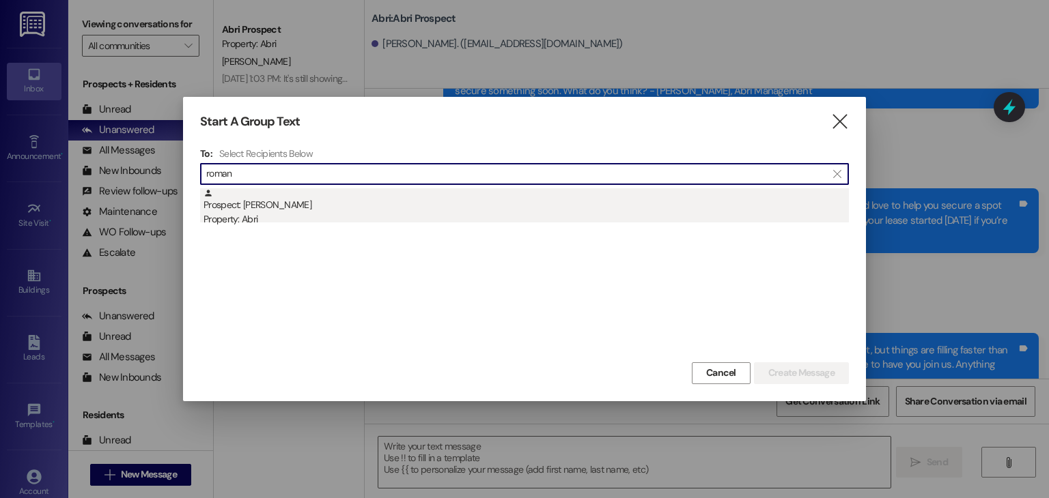
type input "roman"
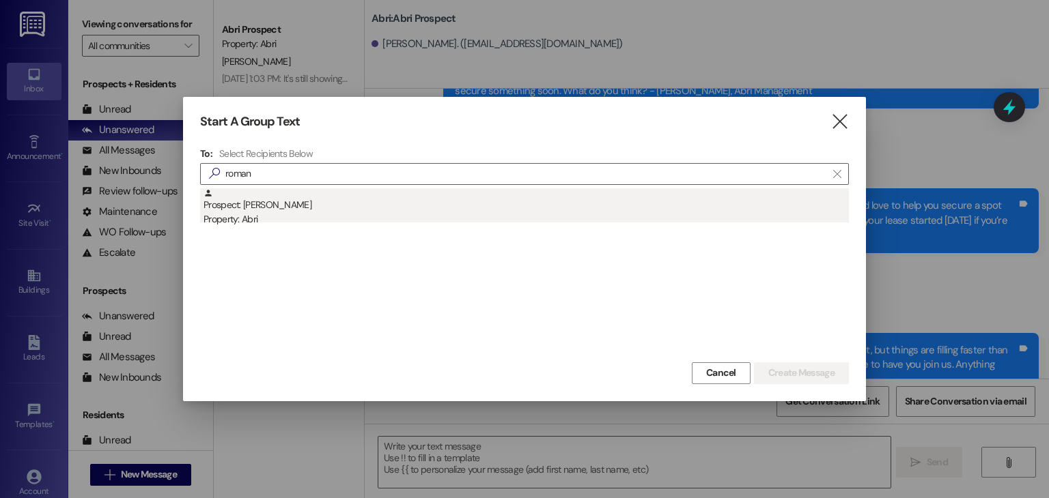
click at [388, 219] on div "Property: Abri" at bounding box center [525, 219] width 645 height 14
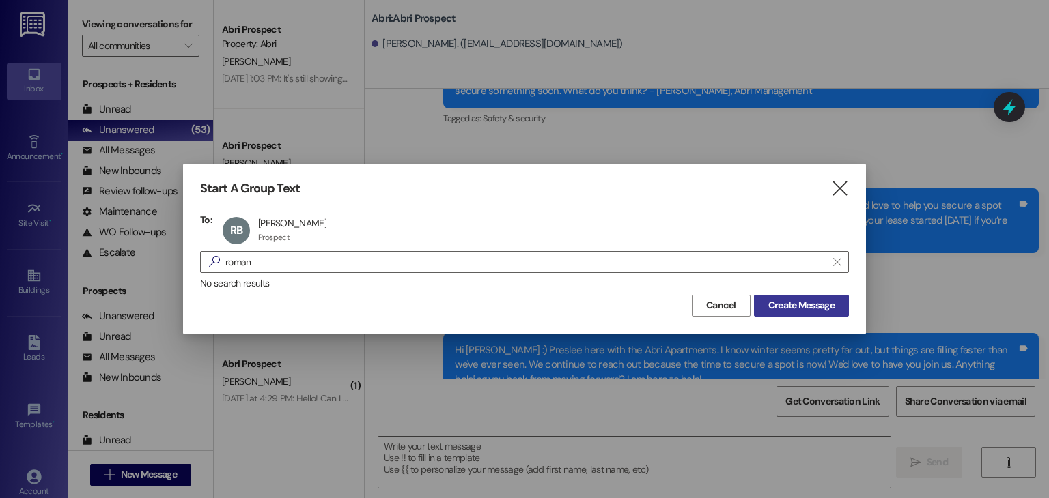
click at [837, 298] on button "Create Message" at bounding box center [801, 306] width 95 height 22
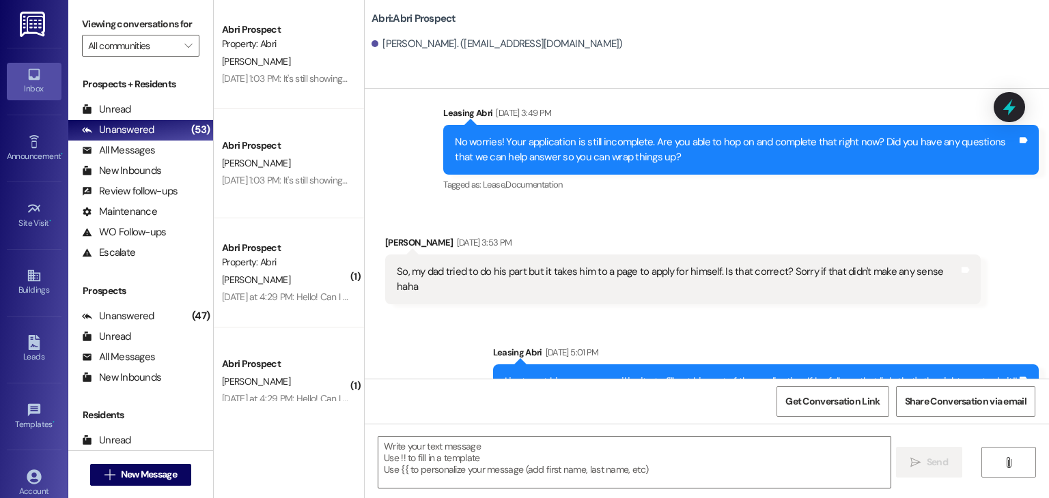
scroll to position [1232, 0]
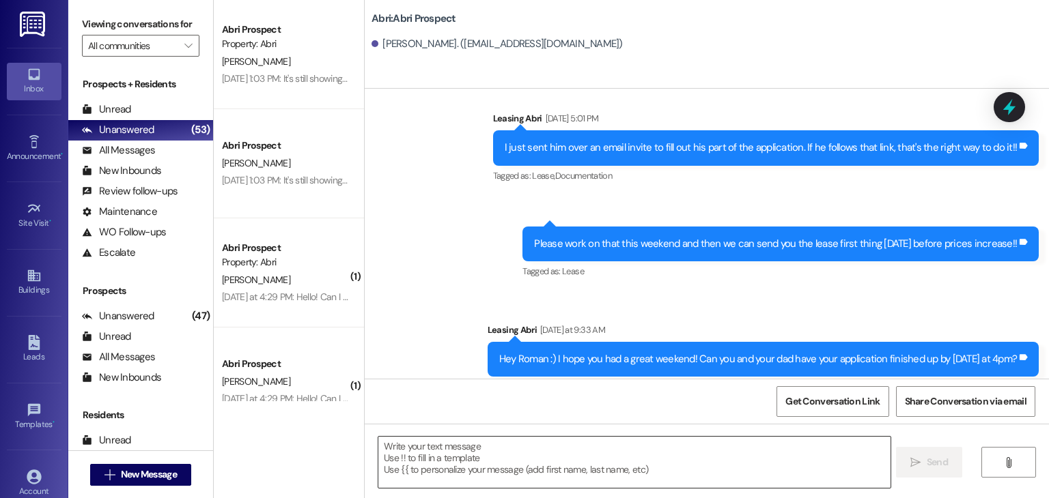
click at [546, 464] on textarea at bounding box center [633, 462] width 511 height 51
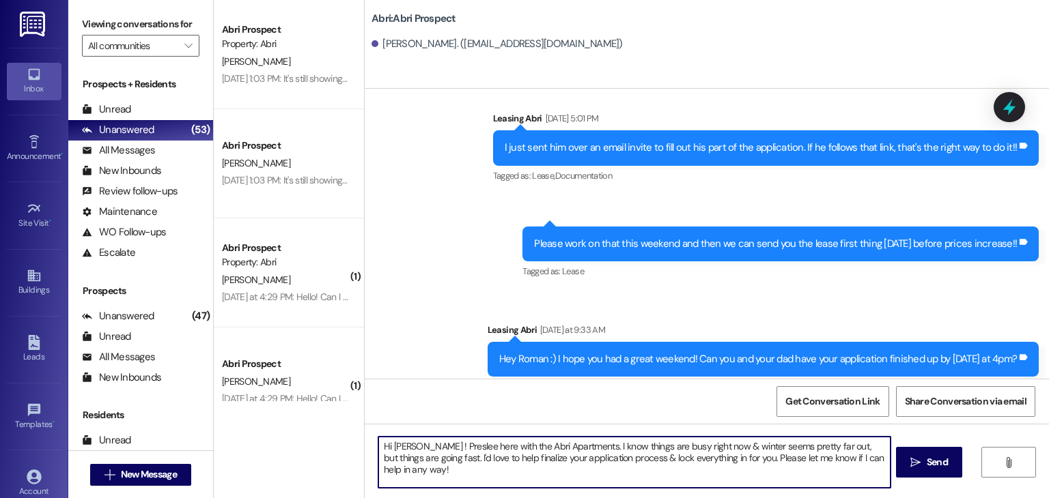
type textarea "Hi [PERSON_NAME] ! Preslee here with the Abri Apartments. I know things are bus…"
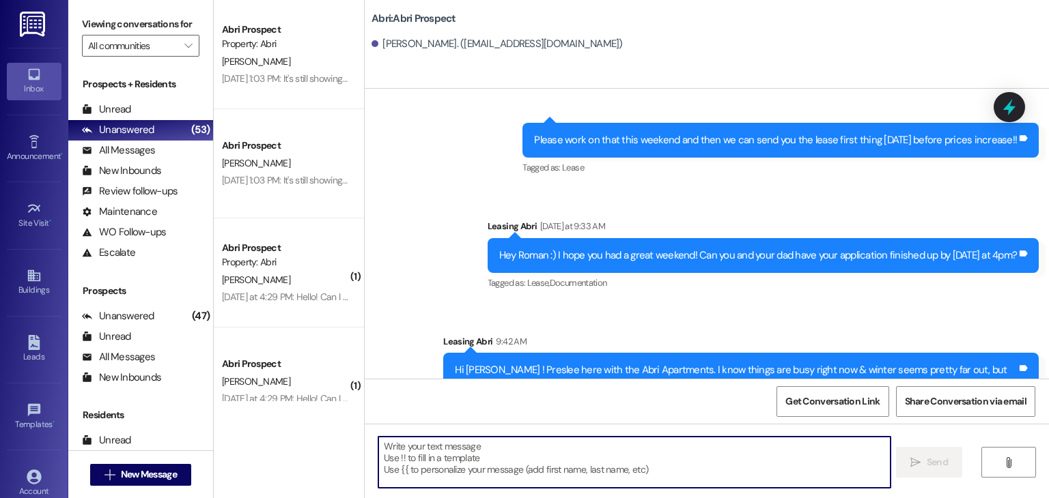
scroll to position [1341, 0]
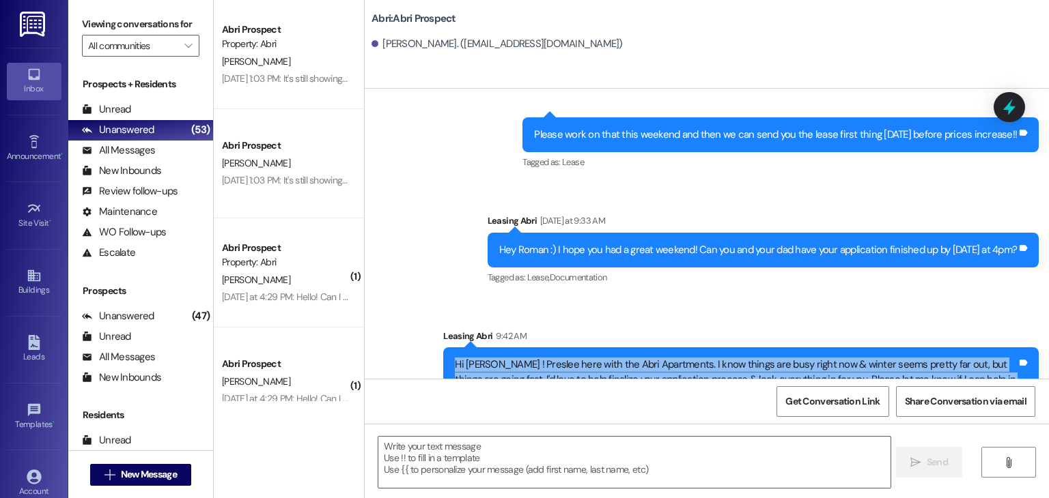
drag, startPoint x: 448, startPoint y: 334, endPoint x: 997, endPoint y: 354, distance: 549.2
click at [997, 358] on div "Hi [PERSON_NAME] ! Preslee here with the Abri Apartments. I know things are bus…" at bounding box center [736, 380] width 562 height 44
copy div "Hi [PERSON_NAME] ! Preslee here with the Abri Apartments. I know things are bus…"
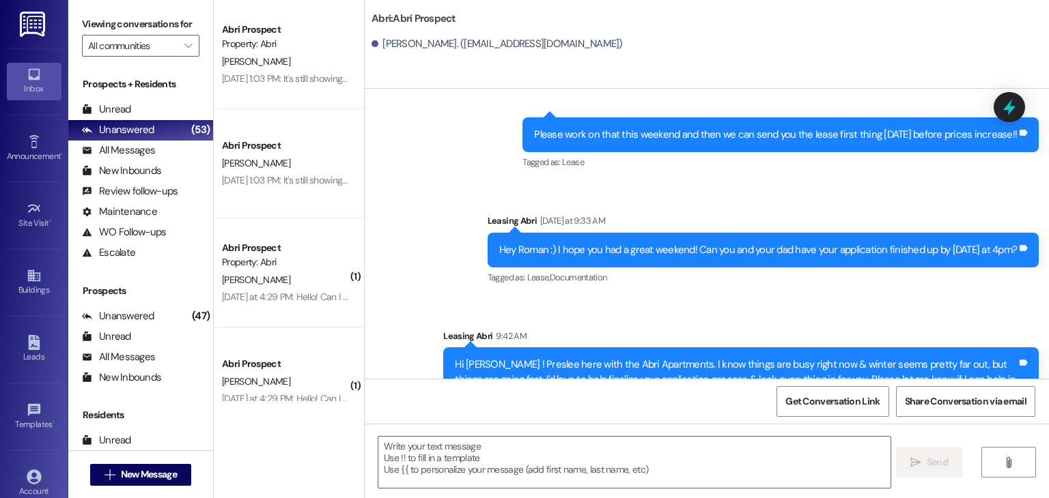
click at [459, 238] on div "Sent via SMS Leasing Abri [DATE] 5:01 PM I just sent him over an email invite t…" at bounding box center [707, 196] width 684 height 451
click at [138, 476] on span "New Message" at bounding box center [149, 475] width 56 height 14
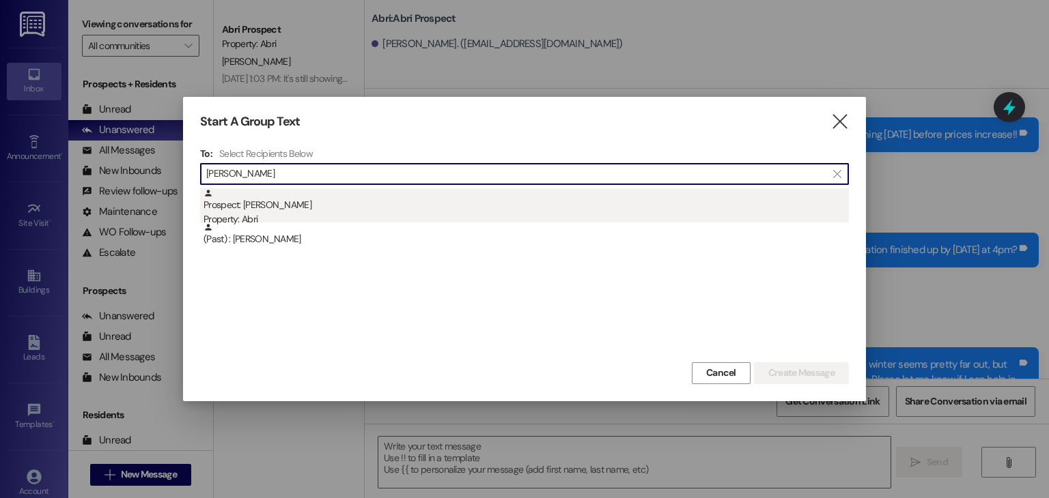
type input "[PERSON_NAME]"
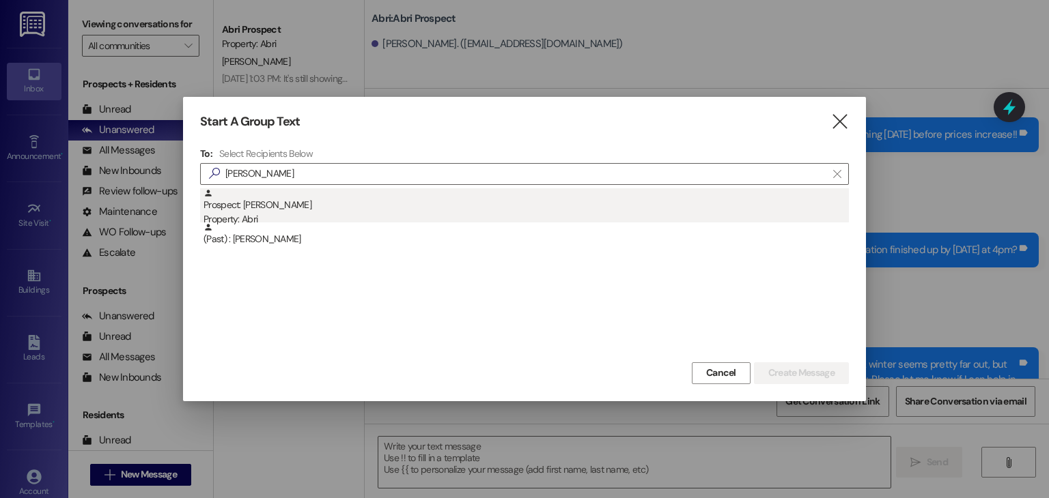
click at [375, 205] on div "Prospect: [PERSON_NAME] Property: Abri" at bounding box center [525, 207] width 645 height 39
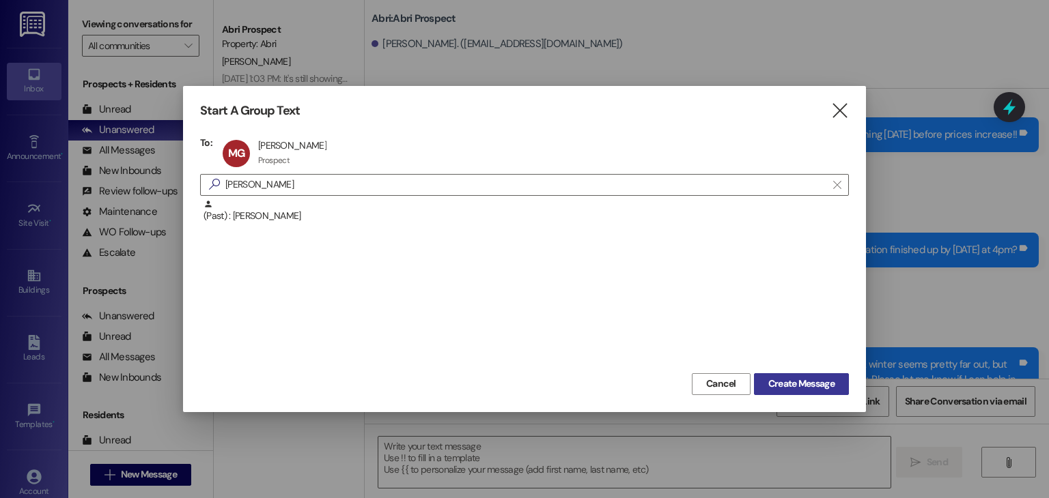
click at [792, 384] on span "Create Message" at bounding box center [801, 384] width 66 height 14
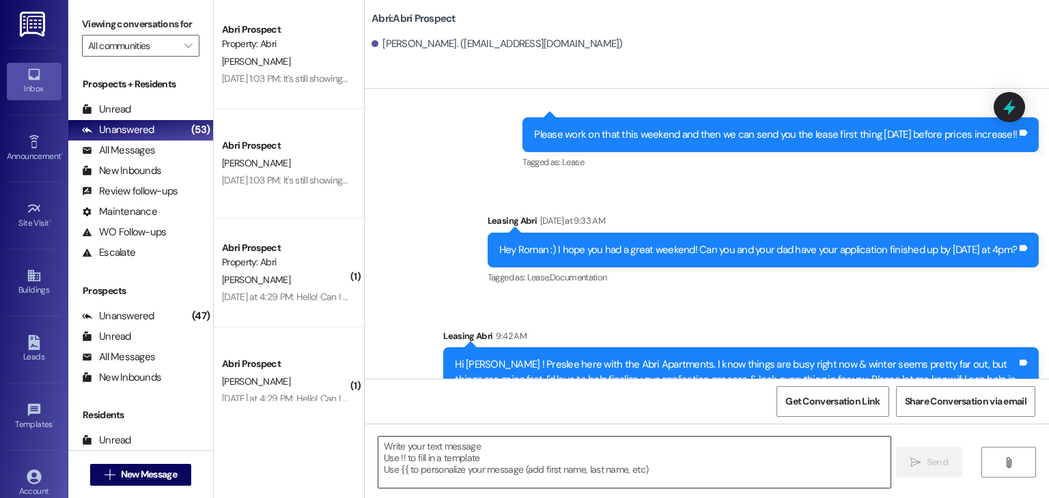
scroll to position [0, 0]
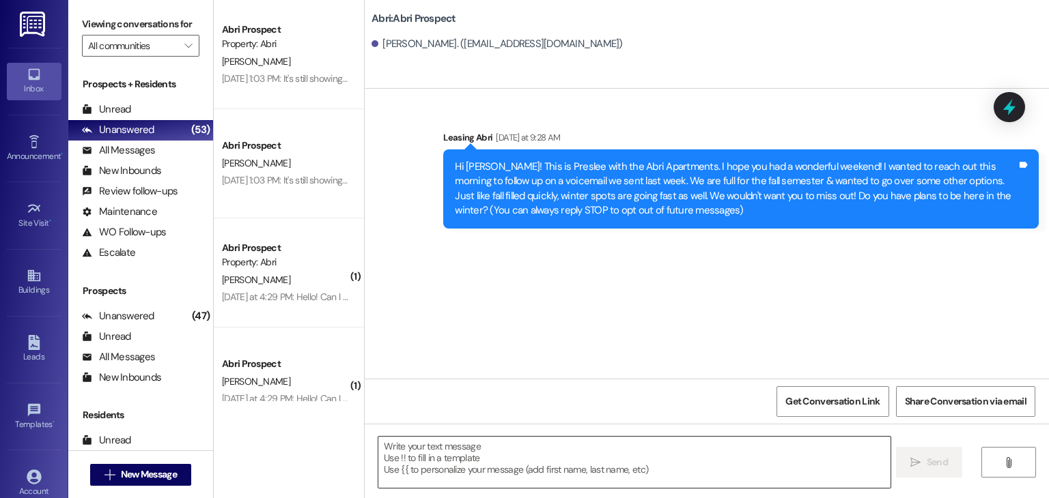
click at [603, 454] on textarea at bounding box center [633, 462] width 511 height 51
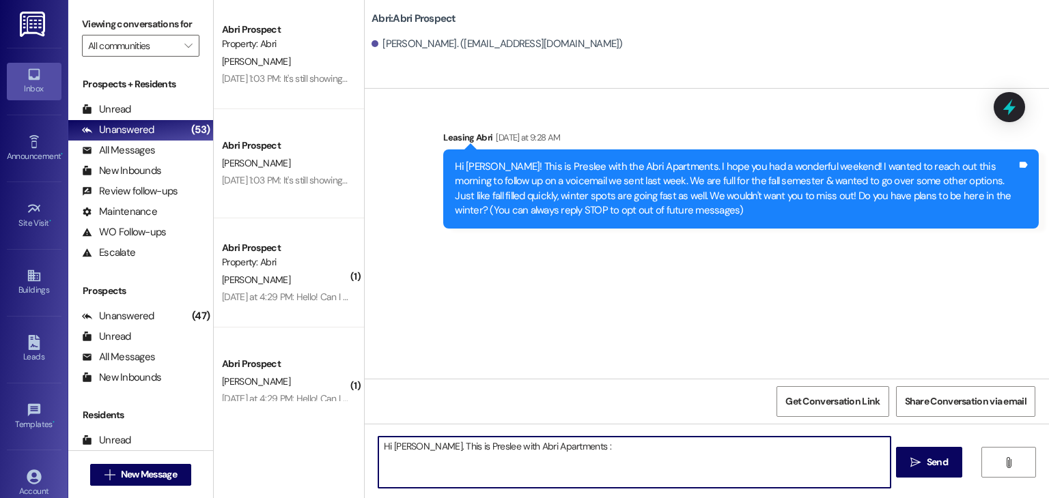
type textarea "Hi [PERSON_NAME]. This is Preslee with Abri Apartments :)"
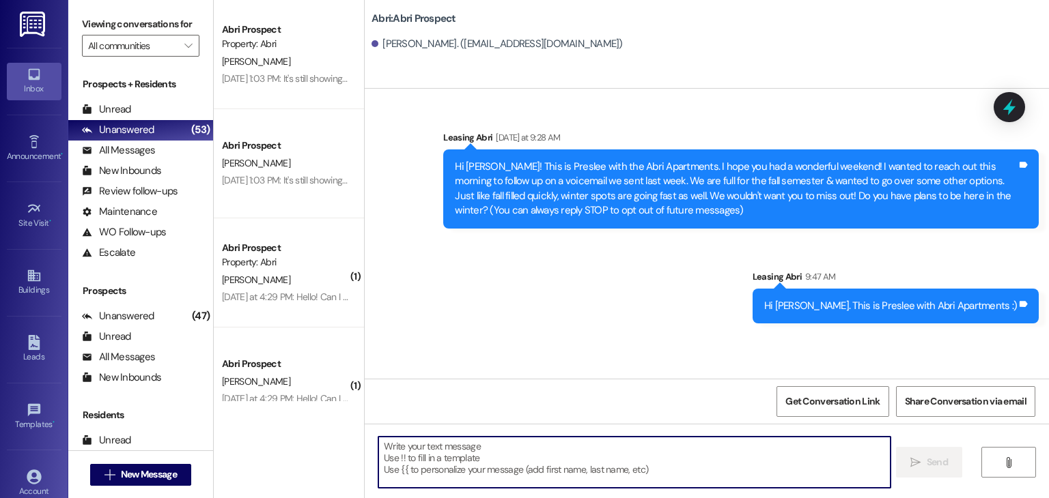
click at [472, 465] on textarea at bounding box center [633, 462] width 511 height 51
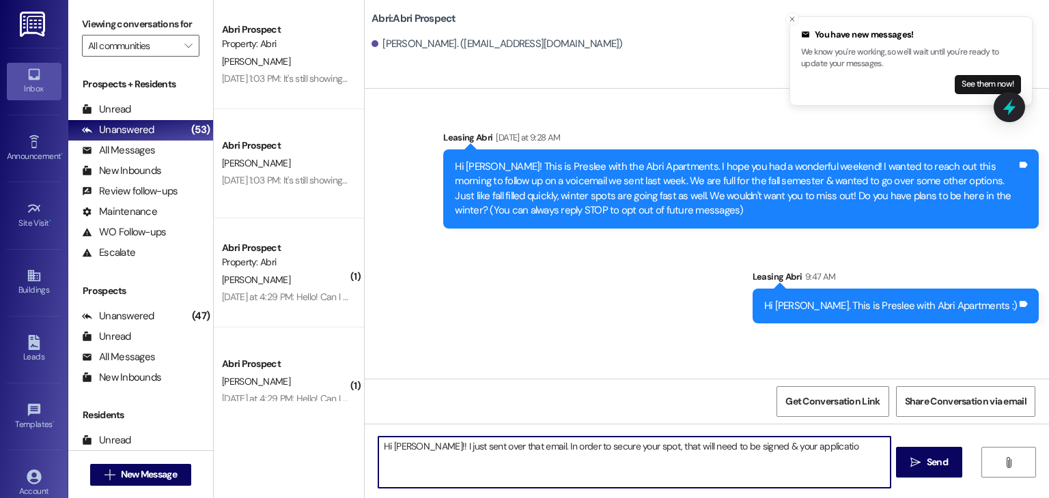
type textarea "Hi [PERSON_NAME]!! I just sent over that email. In order to secure your spot, t…"
